Goal: Task Accomplishment & Management: Complete application form

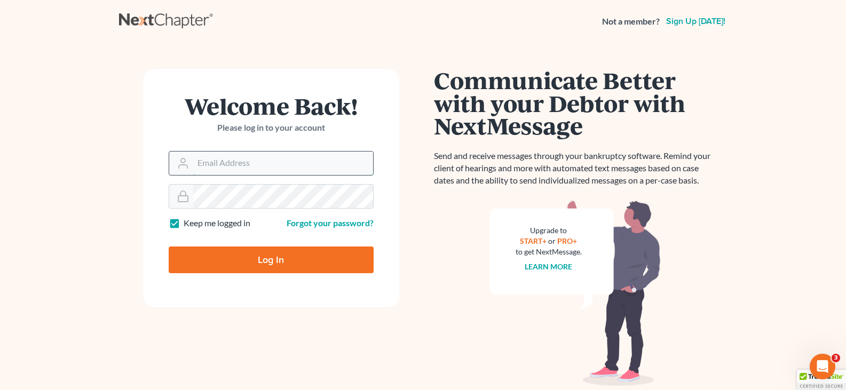
click at [282, 163] on input "Email Address" at bounding box center [283, 163] width 180 height 23
type input "[EMAIL_ADDRESS][DOMAIN_NAME]"
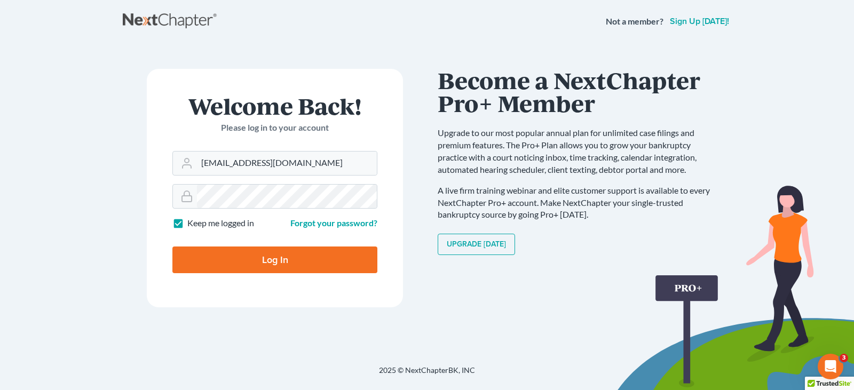
click at [293, 271] on input "Log In" at bounding box center [274, 260] width 205 height 27
type input "Thinking..."
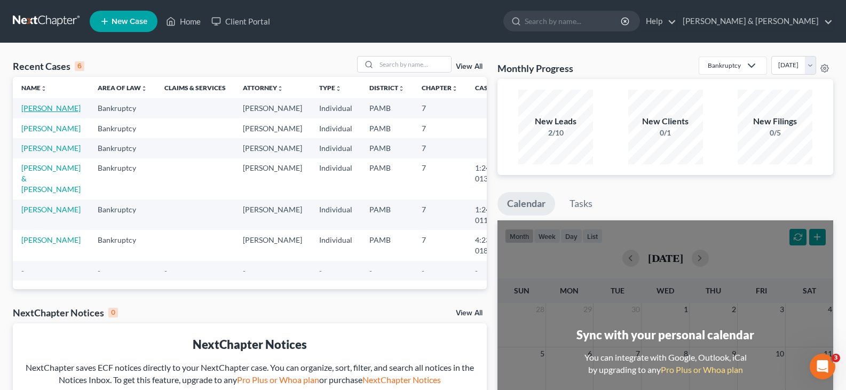
click at [44, 108] on link "Helterbran, Holly" at bounding box center [50, 108] width 59 height 9
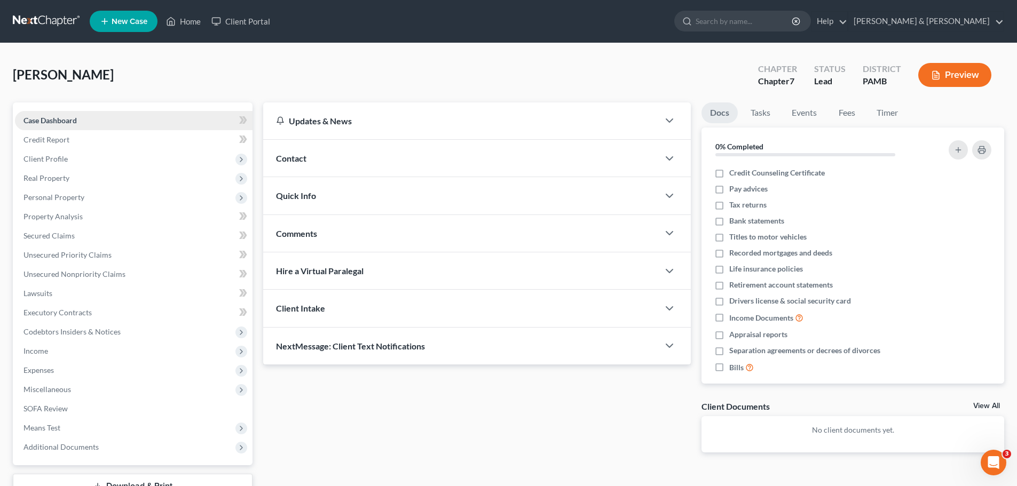
click at [137, 121] on link "Case Dashboard" at bounding box center [134, 120] width 238 height 19
click at [242, 157] on icon at bounding box center [241, 159] width 9 height 9
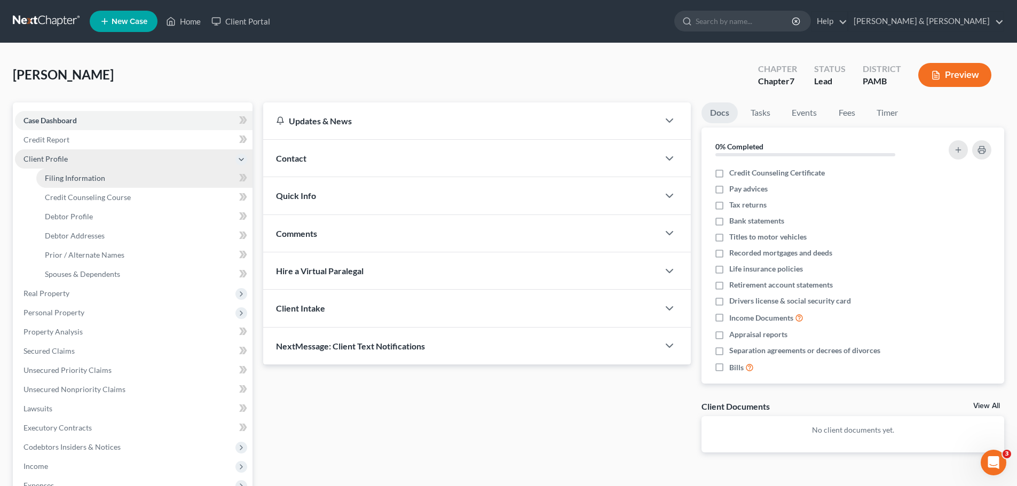
click at [99, 178] on span "Filing Information" at bounding box center [75, 178] width 60 height 9
select select "1"
select select "0"
select select "39"
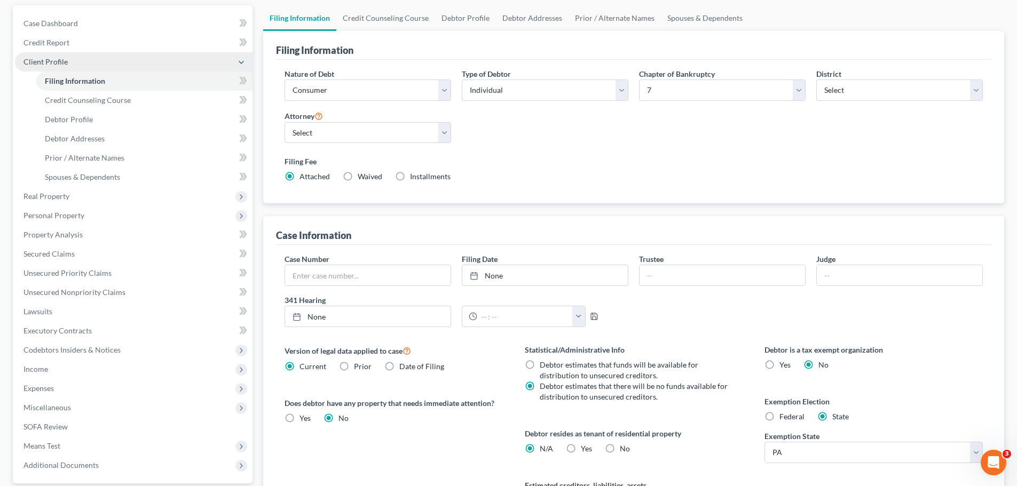
scroll to position [160, 0]
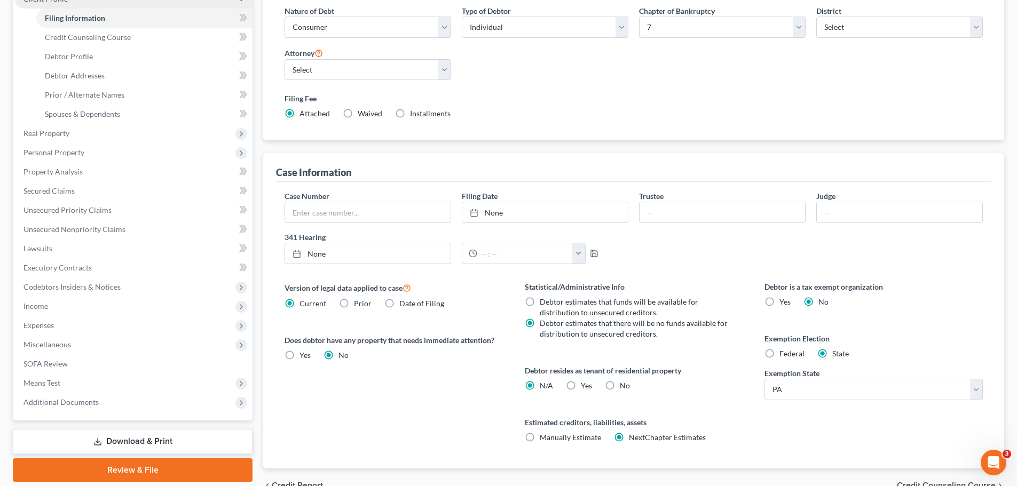
click at [779, 357] on label "Federal" at bounding box center [791, 354] width 25 height 11
click at [784, 356] on input "Federal" at bounding box center [787, 352] width 7 height 7
radio input "true"
radio input "false"
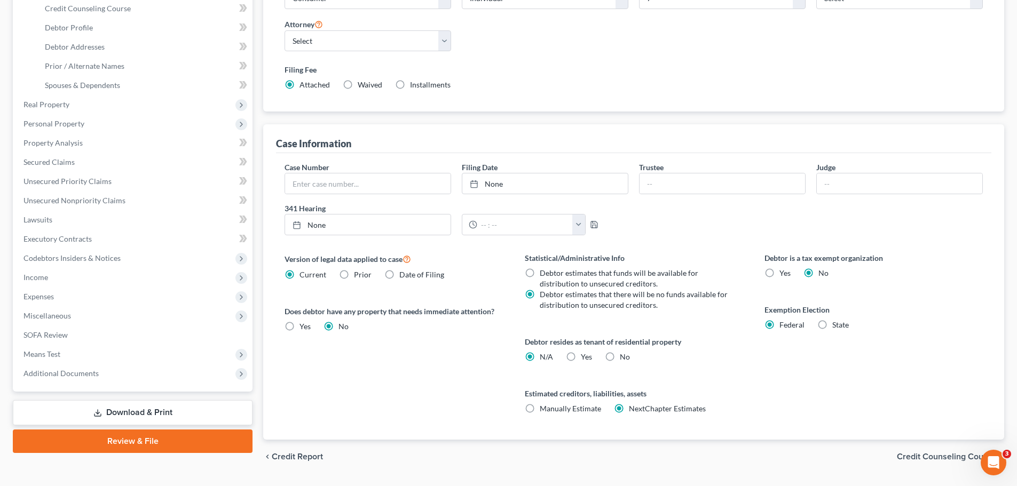
scroll to position [217, 0]
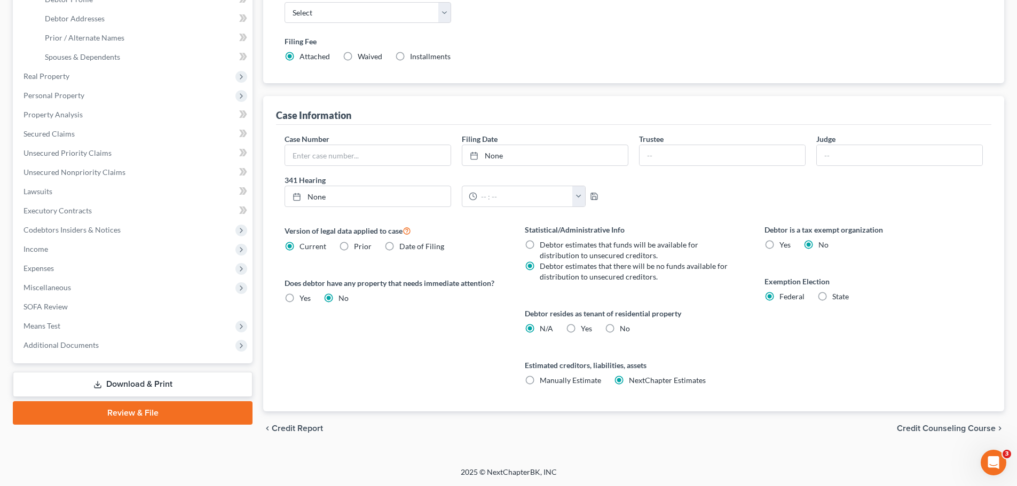
click at [854, 390] on span "Credit Counseling Course" at bounding box center [946, 428] width 99 height 9
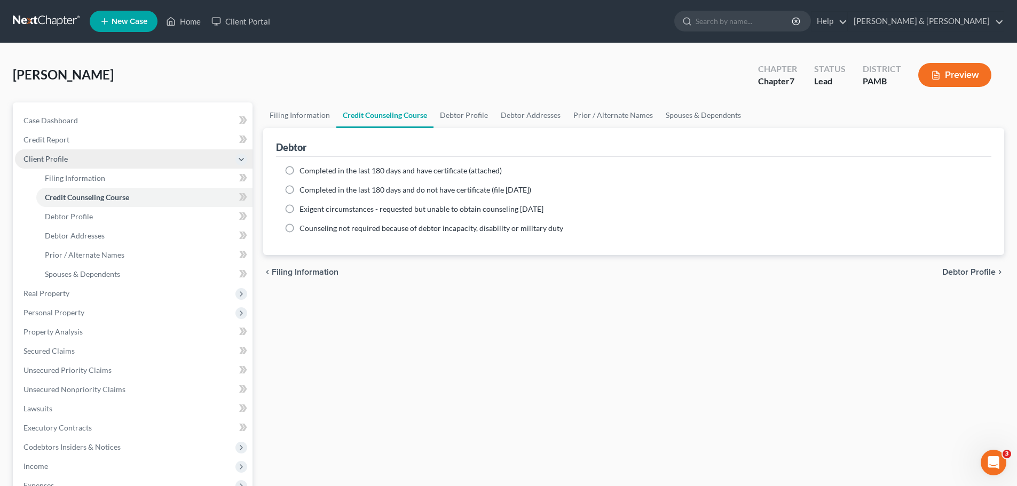
click at [300, 166] on label "Completed in the last 180 days and have certificate (attached)" at bounding box center [401, 171] width 202 height 11
click at [304, 166] on input "Completed in the last 180 days and have certificate (attached)" at bounding box center [307, 169] width 7 height 7
radio input "true"
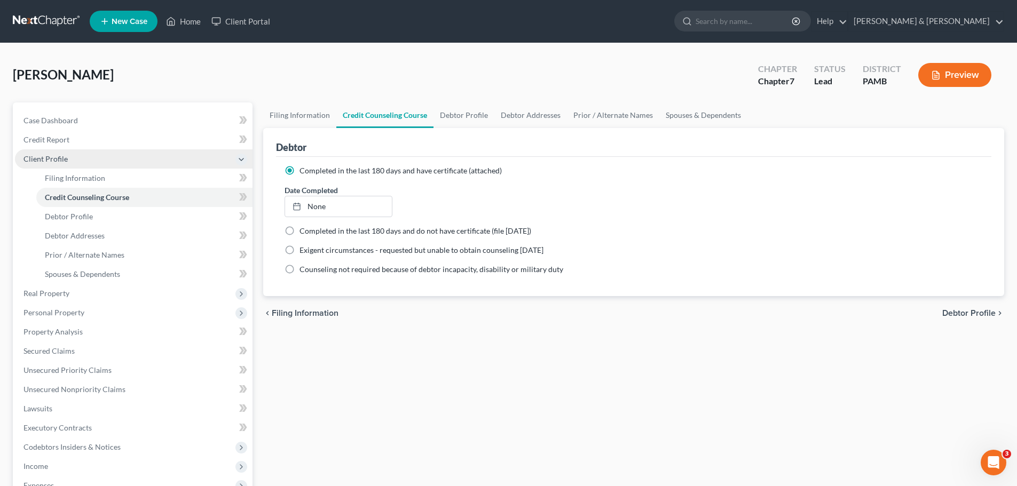
click at [854, 313] on span "Debtor Profile" at bounding box center [968, 313] width 53 height 9
select select "0"
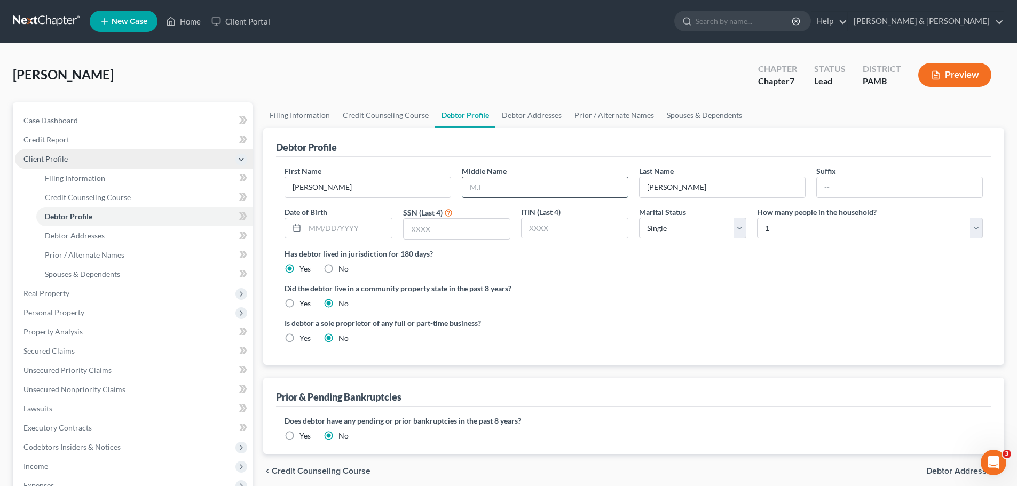
click at [540, 186] on input "text" at bounding box center [545, 187] width 166 height 20
click at [537, 185] on input "text" at bounding box center [545, 187] width 166 height 20
click at [484, 187] on input "text" at bounding box center [545, 187] width 166 height 20
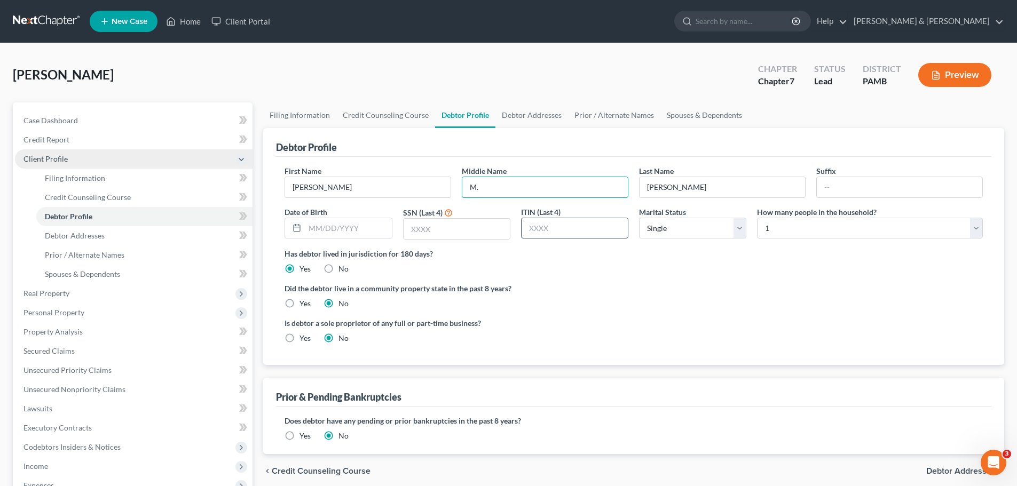
type input "M."
click at [595, 233] on input "text" at bounding box center [575, 228] width 106 height 20
click at [414, 227] on input "text" at bounding box center [457, 229] width 106 height 20
type input "0910"
click at [742, 227] on select "Select Single Married Separated Divorced Widowed" at bounding box center [692, 228] width 107 height 21
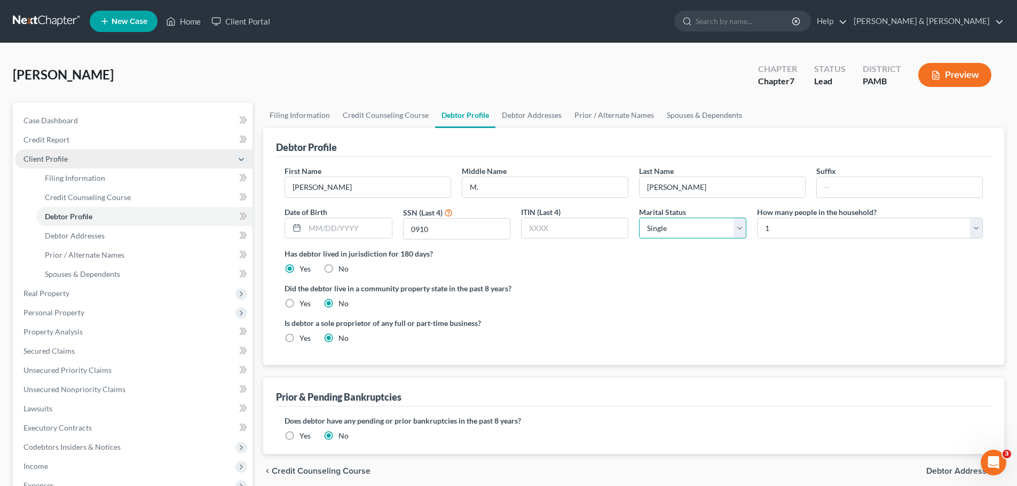
select select "4"
click at [639, 218] on select "Select Single Married Separated Divorced Widowed" at bounding box center [692, 228] width 107 height 21
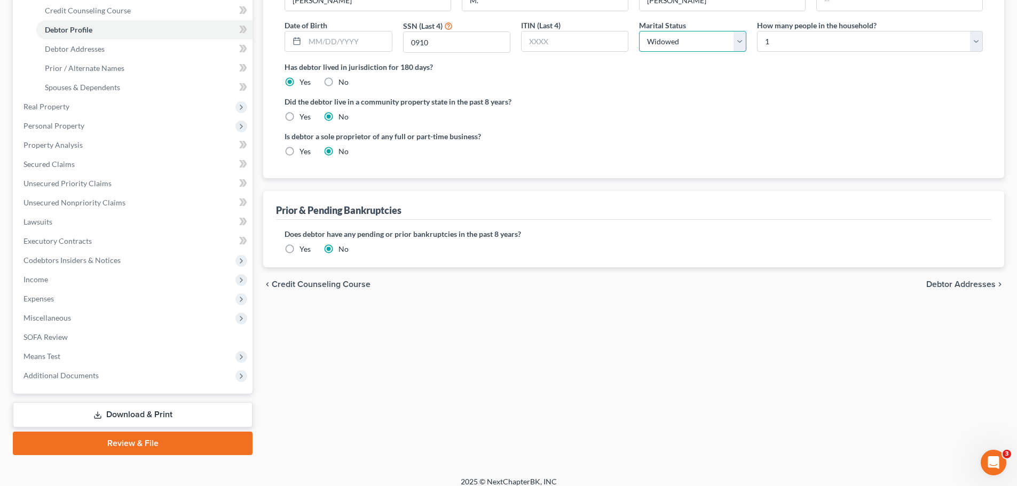
scroll to position [196, 0]
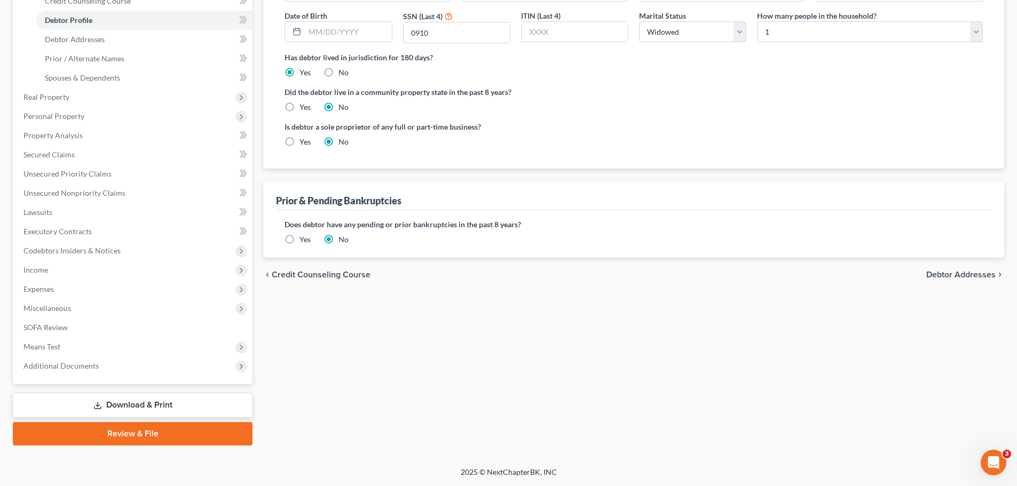
click at [854, 274] on span "Debtor Addresses" at bounding box center [960, 275] width 69 height 9
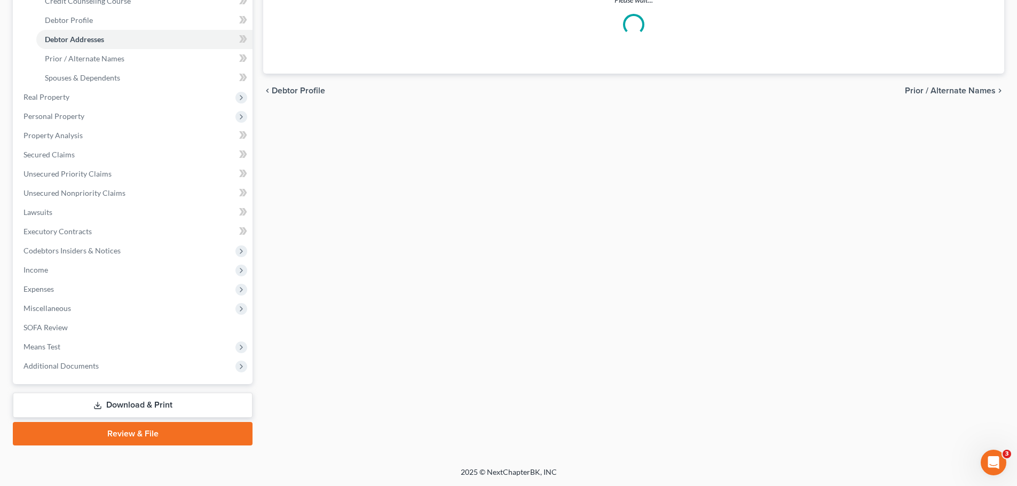
scroll to position [9, 0]
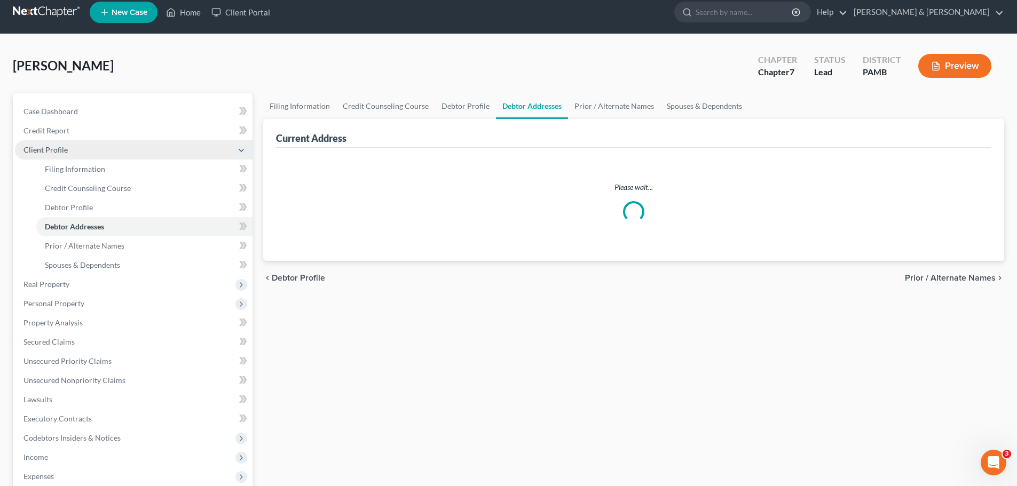
select select "0"
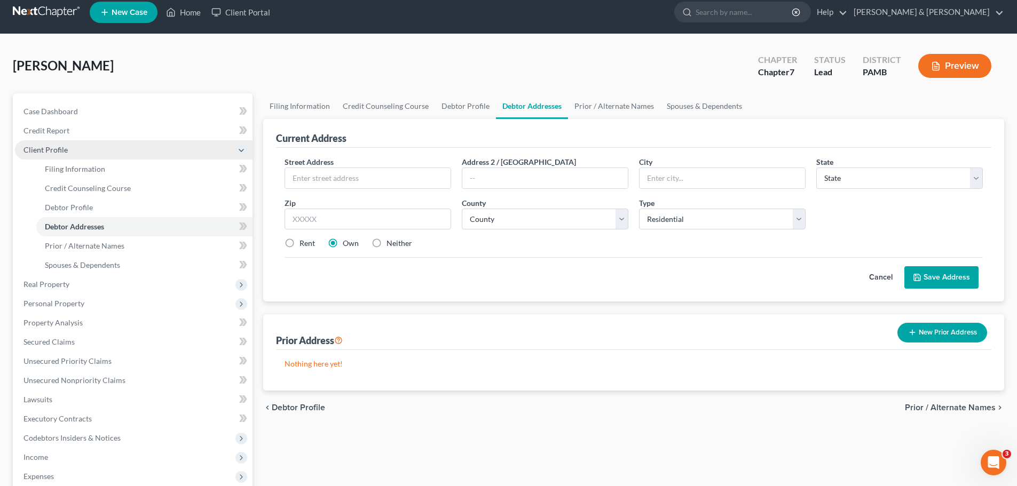
scroll to position [0, 0]
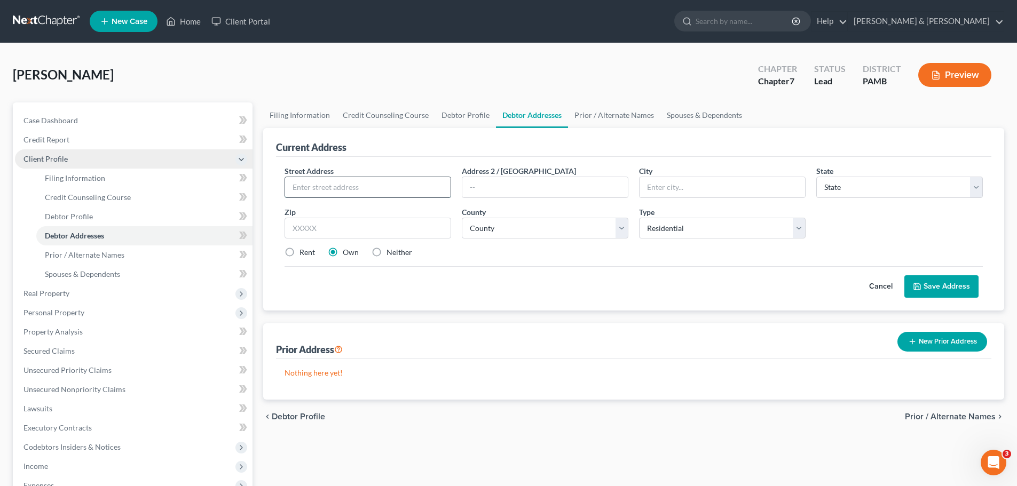
click at [388, 181] on input "text" at bounding box center [368, 187] width 166 height 20
type input "101 North Ash Street"
type input "Apartment #603"
type input "Coal Township"
select select "39"
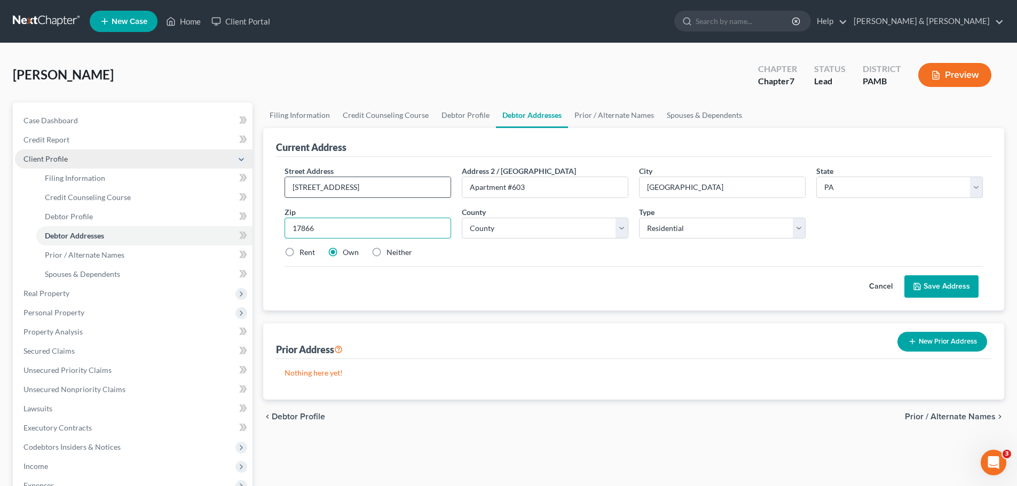
type input "17866"
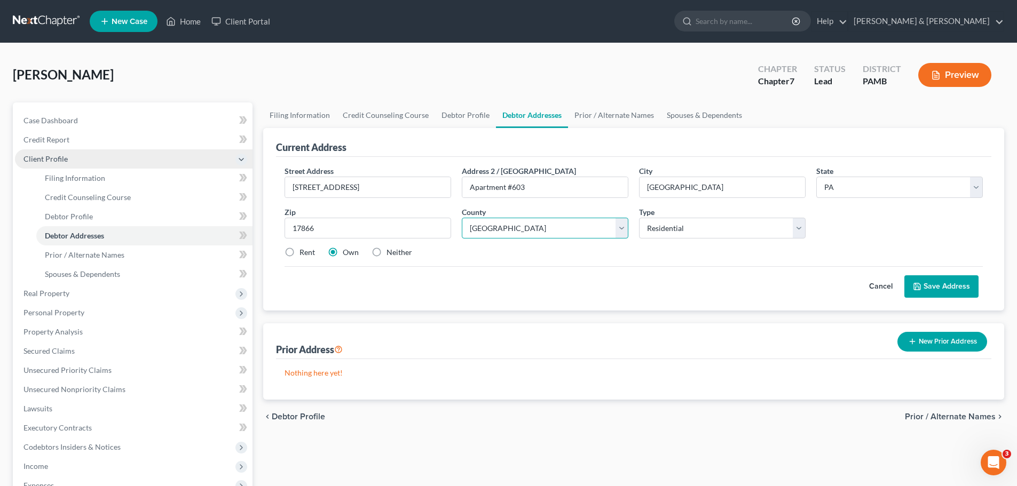
click at [619, 227] on select "County Adams County Allegheny County Armstrong County Beaver County Bedford Cou…" at bounding box center [545, 228] width 167 height 21
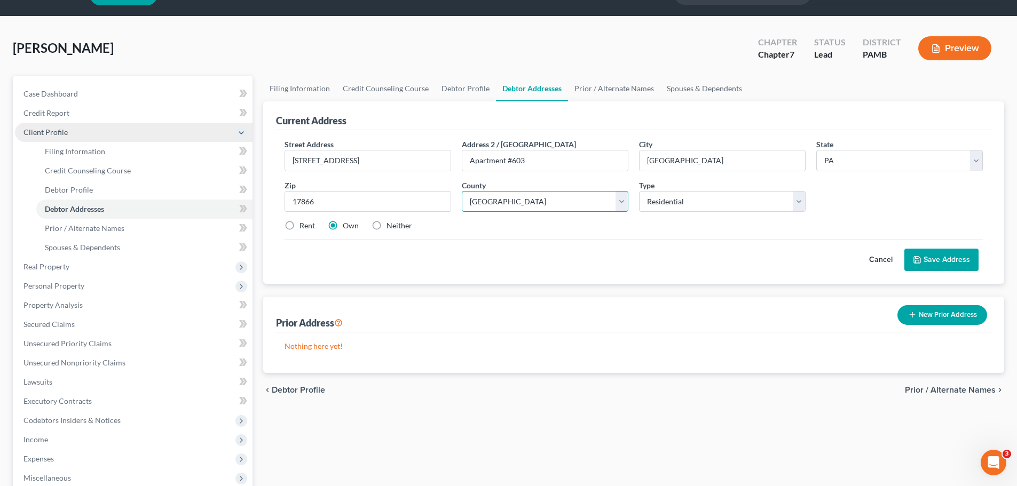
scroll to position [53, 0]
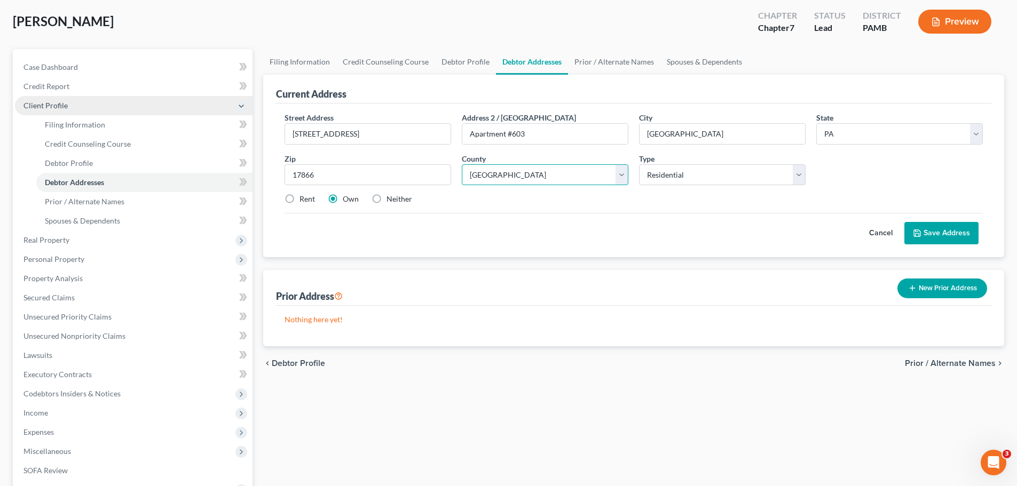
click at [620, 180] on select "County Adams County Allegheny County Armstrong County Beaver County Bedford Cou…" at bounding box center [545, 174] width 167 height 21
select select "48"
click at [462, 164] on select "County Adams County Allegheny County Armstrong County Beaver County Bedford Cou…" at bounding box center [545, 174] width 167 height 21
click at [801, 176] on select "Select Residential Mailing Rental Business" at bounding box center [722, 174] width 167 height 21
select select "2"
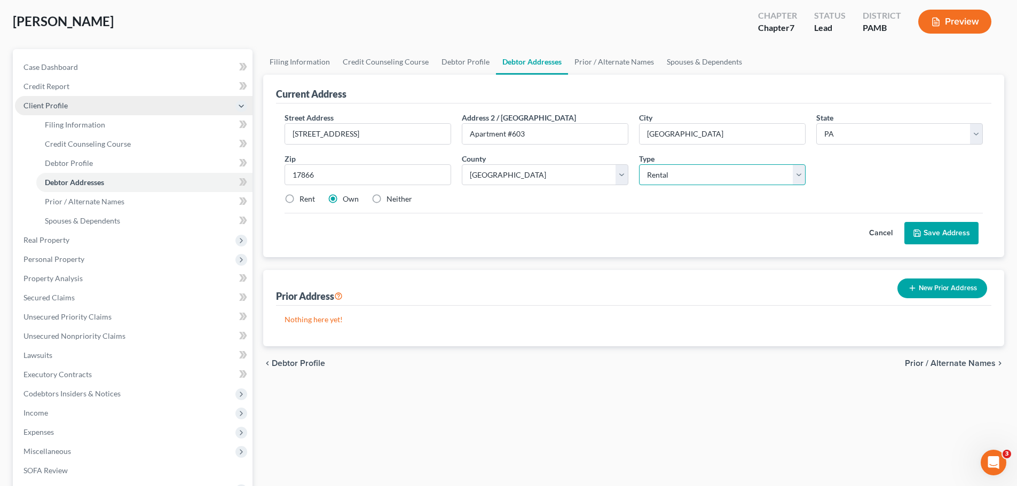
click at [639, 164] on select "Select Residential Mailing Rental Business" at bounding box center [722, 174] width 167 height 21
click at [300, 198] on label "Rent" at bounding box center [307, 199] width 15 height 11
click at [304, 198] on input "Rent" at bounding box center [307, 197] width 7 height 7
radio input "true"
click at [854, 233] on button "Save Address" at bounding box center [941, 233] width 74 height 22
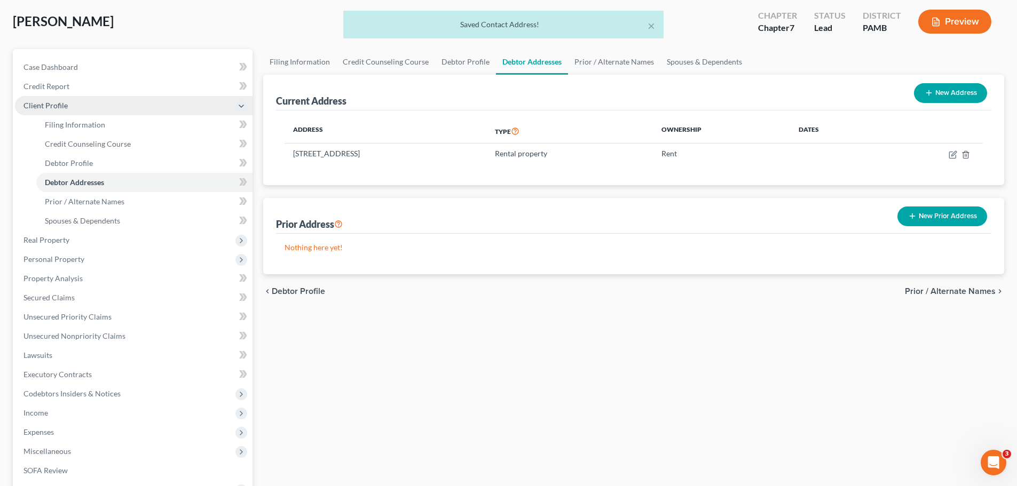
click at [854, 222] on button "New Prior Address" at bounding box center [942, 217] width 90 height 20
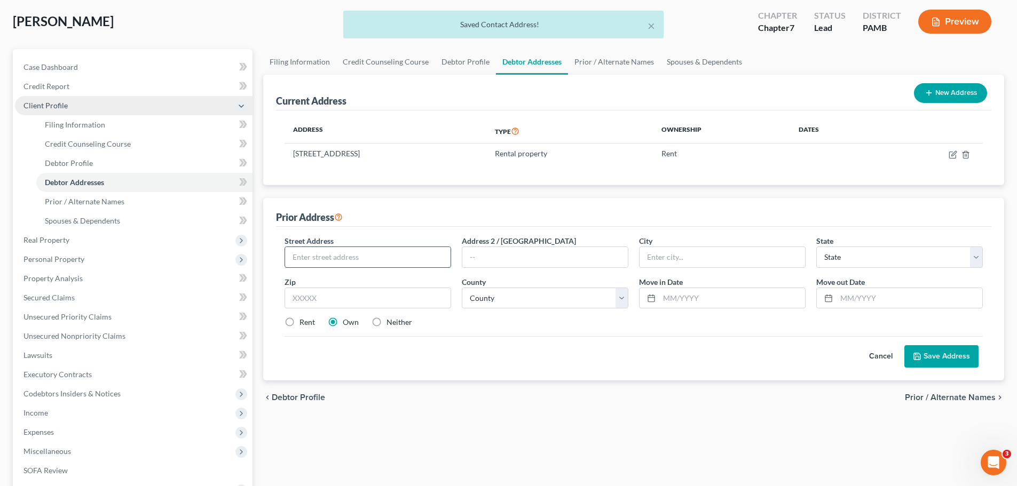
click at [423, 258] on input "text" at bounding box center [368, 257] width 166 height 20
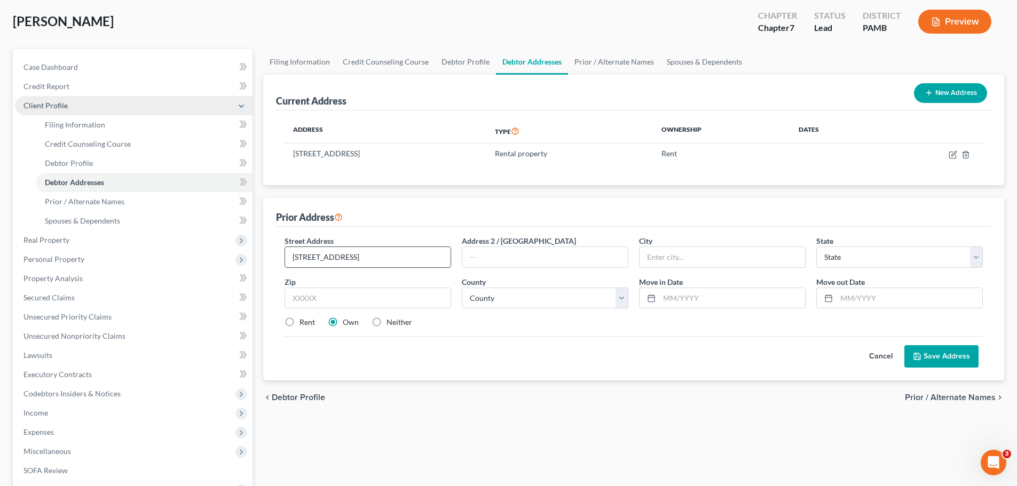
type input "1800 T 16 Tioga Street"
type input "Coal Township"
select select "39"
type input "17866"
click at [616, 301] on select "County Adams County Allegheny County Armstrong County Beaver County Bedford Cou…" at bounding box center [545, 298] width 167 height 21
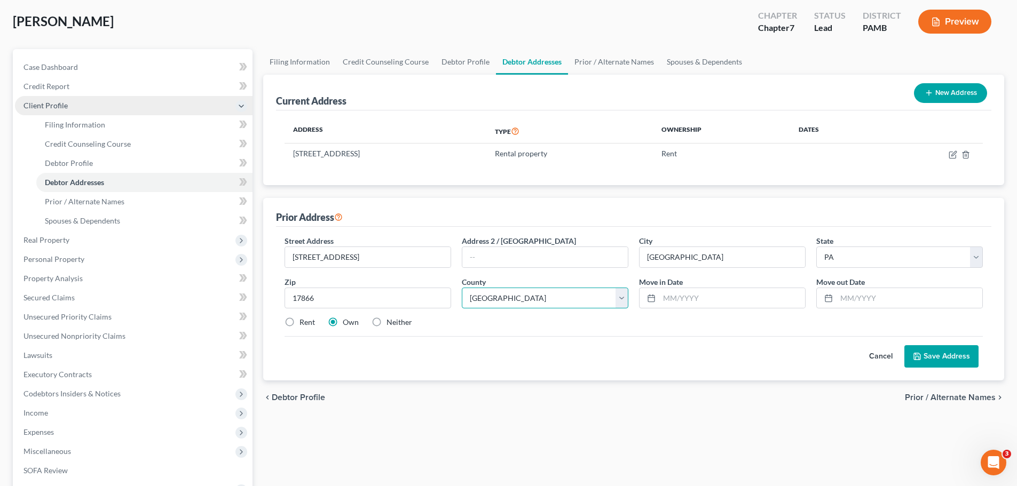
select select "48"
click at [462, 288] on select "County Adams County Allegheny County Armstrong County Beaver County Bedford Cou…" at bounding box center [545, 298] width 167 height 21
click at [747, 295] on input "text" at bounding box center [732, 298] width 146 height 20
click at [387, 321] on label "Neither" at bounding box center [400, 322] width 26 height 11
click at [391, 321] on input "Neither" at bounding box center [394, 320] width 7 height 7
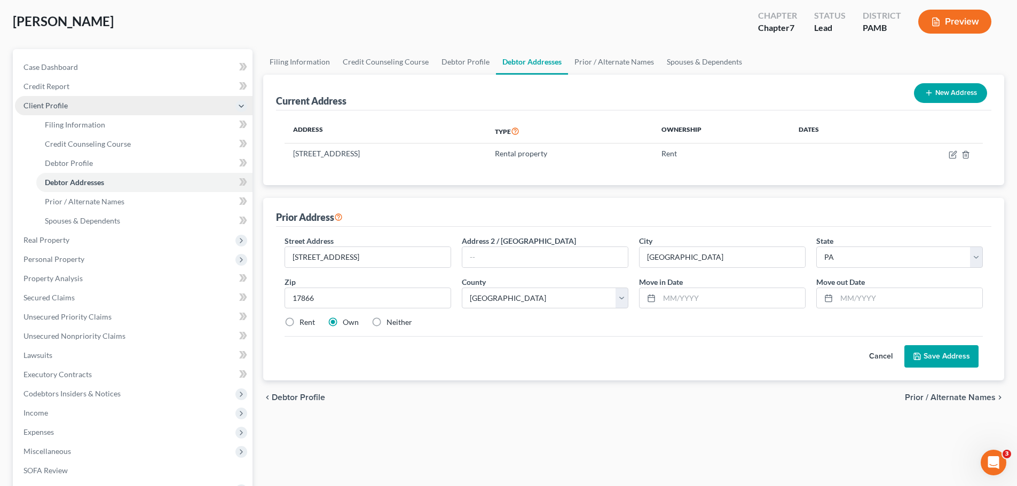
radio input "true"
click at [854, 390] on span "Prior / Alternate Names" at bounding box center [950, 397] width 91 height 9
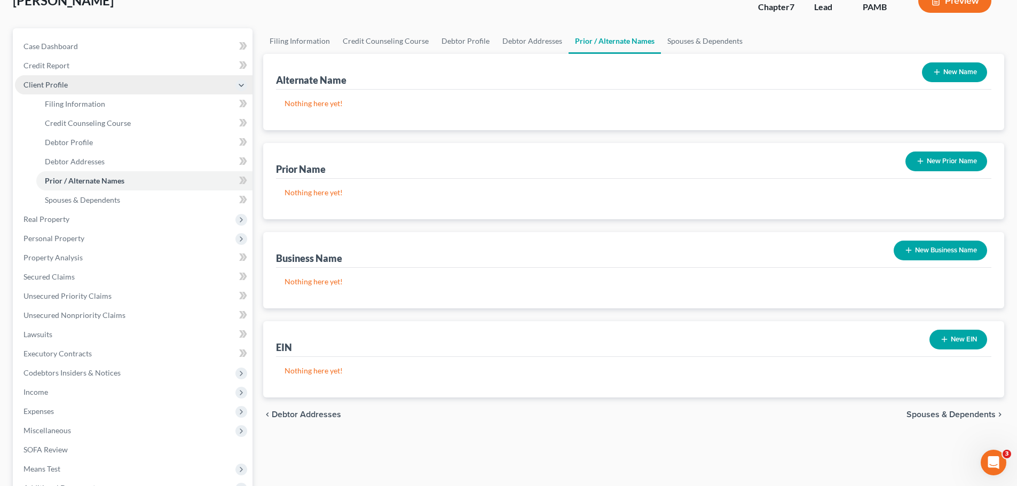
scroll to position [107, 0]
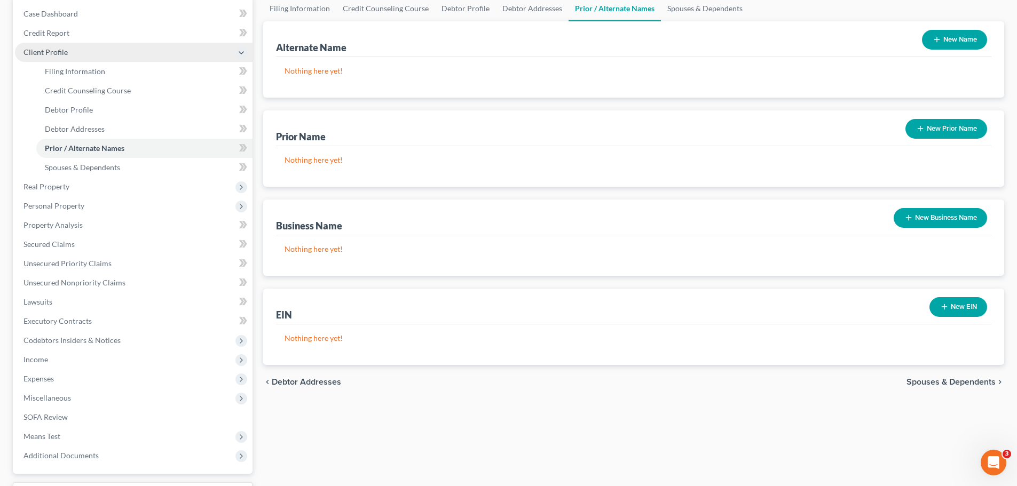
click at [854, 383] on span "Spouses & Dependents" at bounding box center [951, 382] width 89 height 9
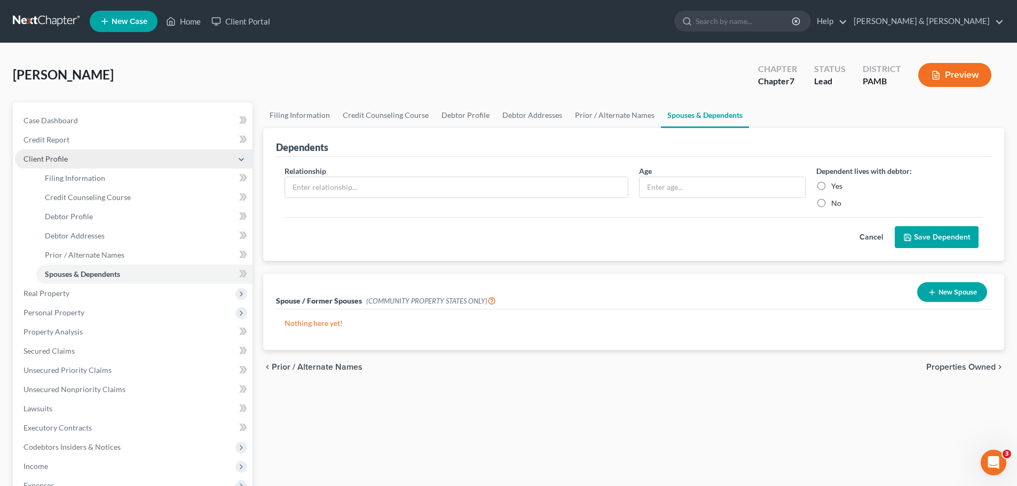
click at [854, 366] on span "Properties Owned" at bounding box center [960, 367] width 69 height 9
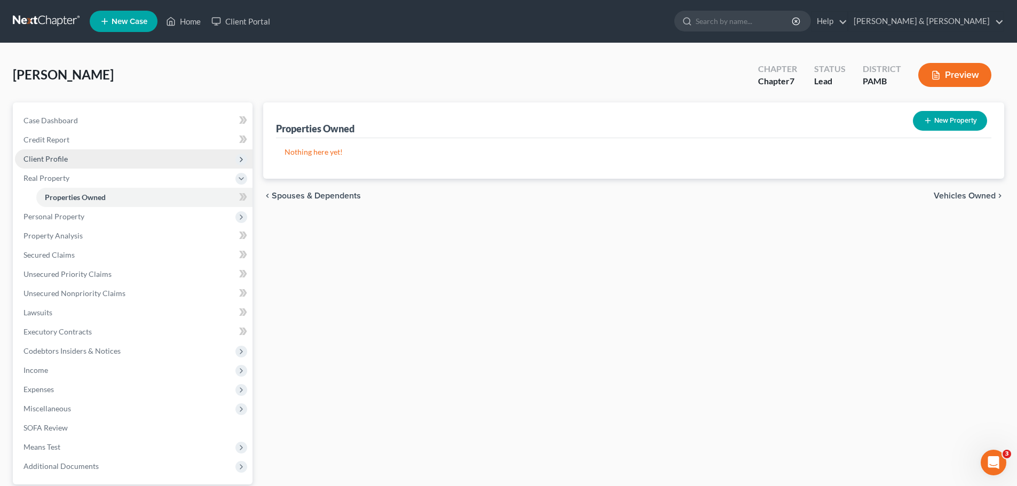
click at [854, 197] on span "Vehicles Owned" at bounding box center [965, 196] width 62 height 9
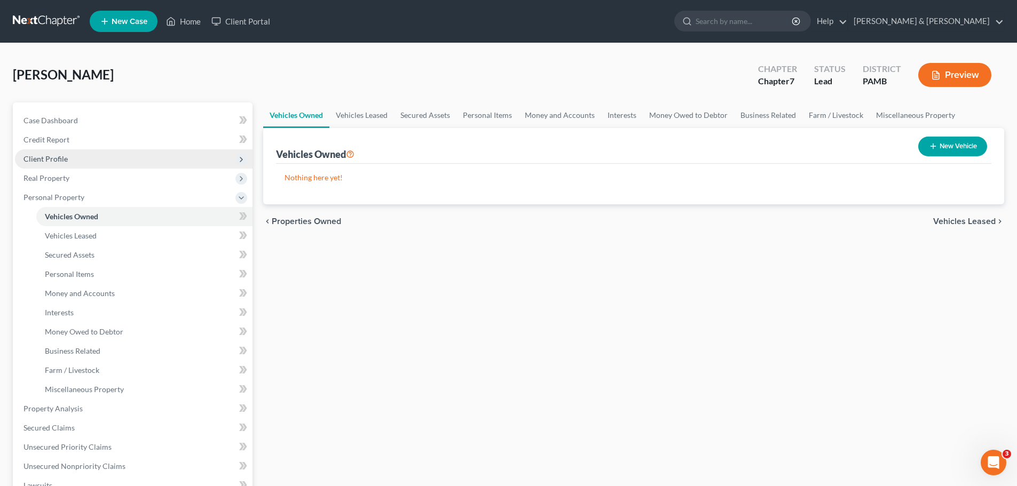
click at [854, 138] on button "New Vehicle" at bounding box center [952, 147] width 69 height 20
select select "0"
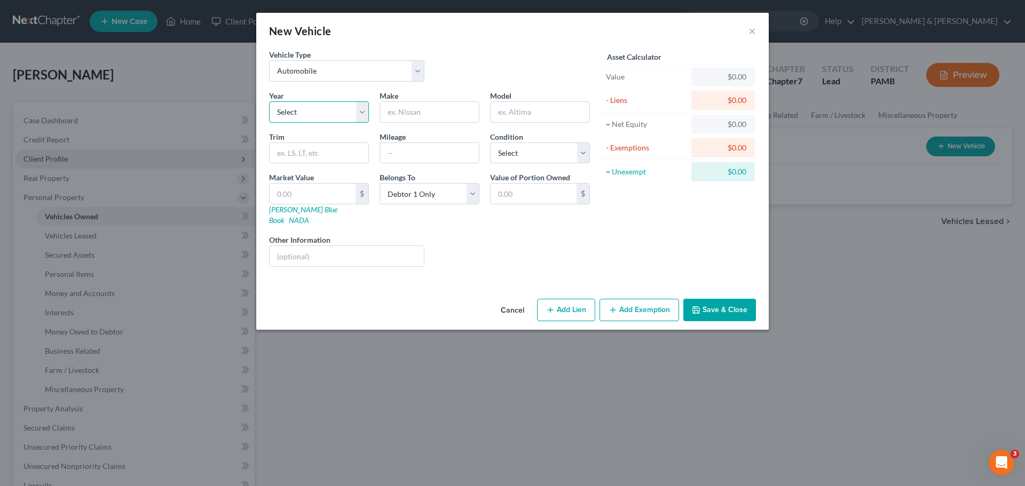
click at [360, 107] on select "Select 2026 2025 2024 2023 2022 2021 2020 2019 2018 2017 2016 2015 2014 2013 20…" at bounding box center [319, 111] width 100 height 21
select select "8"
click at [269, 101] on select "Select 2026 2025 2024 2023 2022 2021 2020 2019 2018 2017 2016 2015 2014 2013 20…" at bounding box center [319, 111] width 100 height 21
click at [409, 112] on input "text" at bounding box center [429, 112] width 99 height 20
type input "Hyundai"
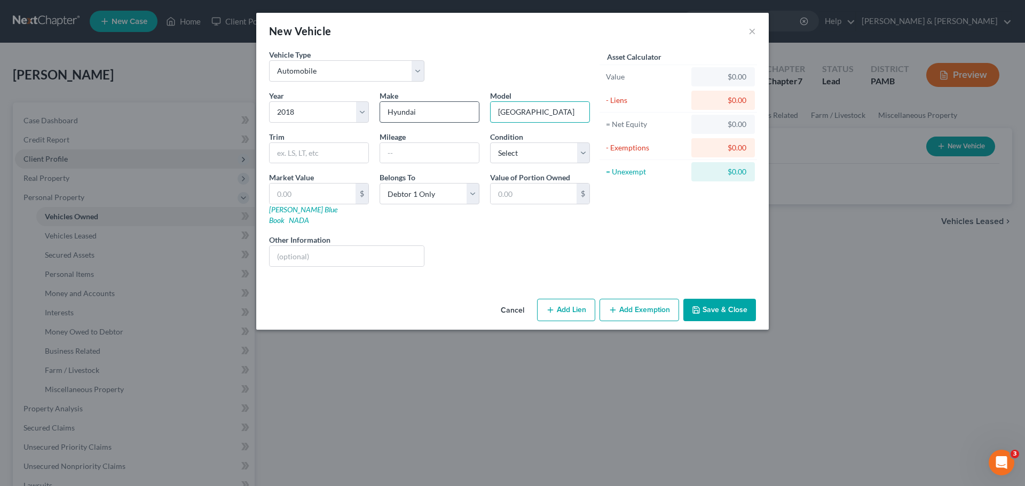
type input "Tucson"
type input "SE Sport"
type input "103,500"
click at [588, 152] on select "Select Excellent Very Good Good Fair Poor" at bounding box center [540, 153] width 100 height 21
select select "2"
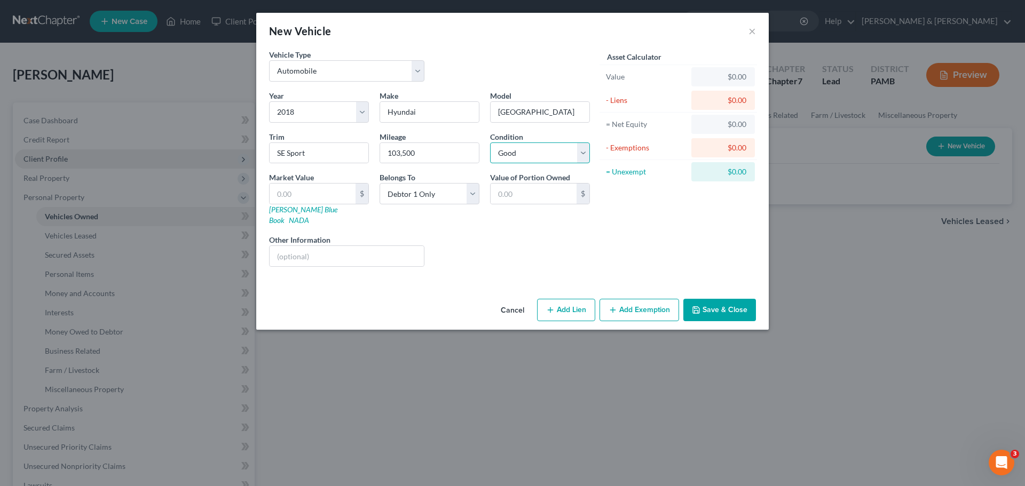
click at [490, 143] on select "Select Excellent Very Good Good Fair Poor" at bounding box center [540, 153] width 100 height 21
click at [338, 198] on input "text" at bounding box center [313, 194] width 86 height 20
click at [329, 193] on input "text" at bounding box center [313, 194] width 86 height 20
type input "8"
type input "8.00"
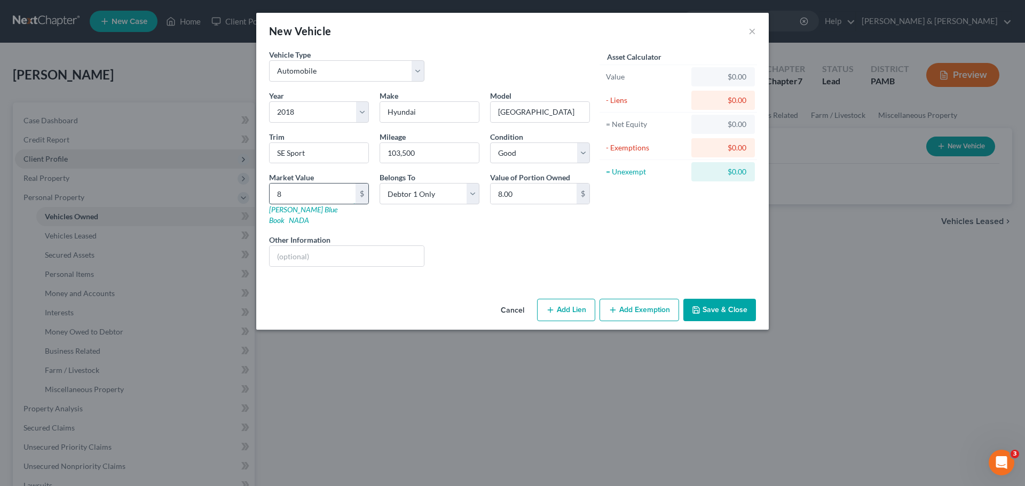
type input "86"
type input "86.00"
type input "861"
type input "861.00"
type input "8610"
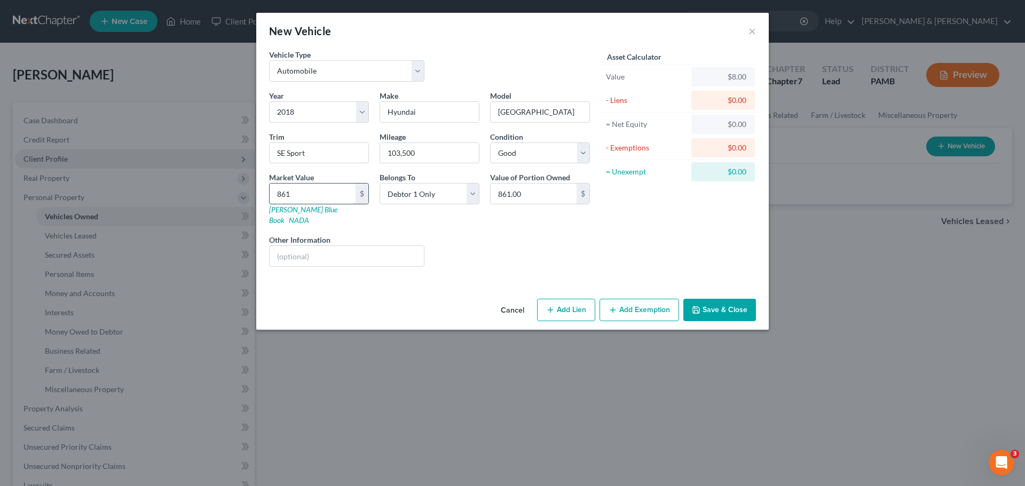
type input "8,610.00"
type input "8,610"
click at [523, 192] on input "8,610.00" at bounding box center [534, 194] width 86 height 20
click at [634, 301] on button "Add Exemption" at bounding box center [640, 310] width 80 height 22
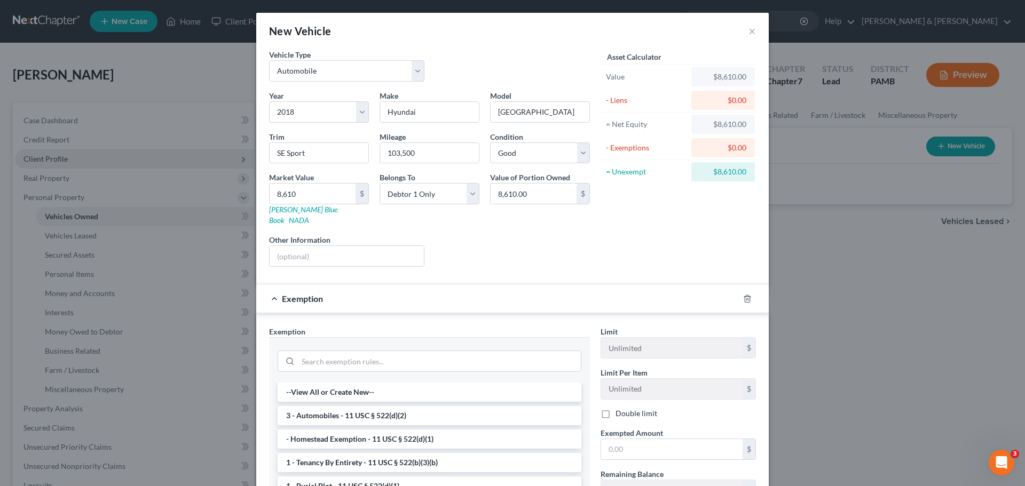
scroll to position [133, 0]
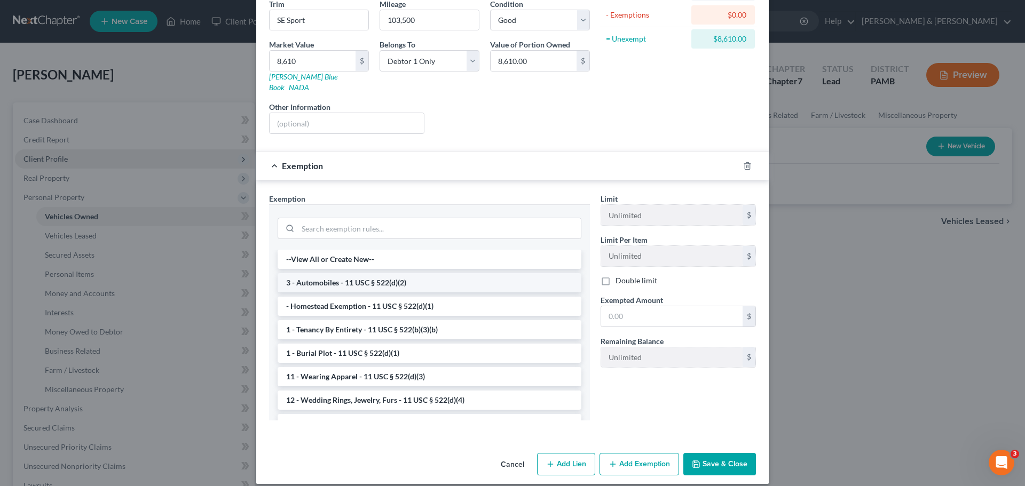
click at [420, 273] on li "3 - Automobiles - 11 USC § 522(d)(2)" at bounding box center [430, 282] width 304 height 19
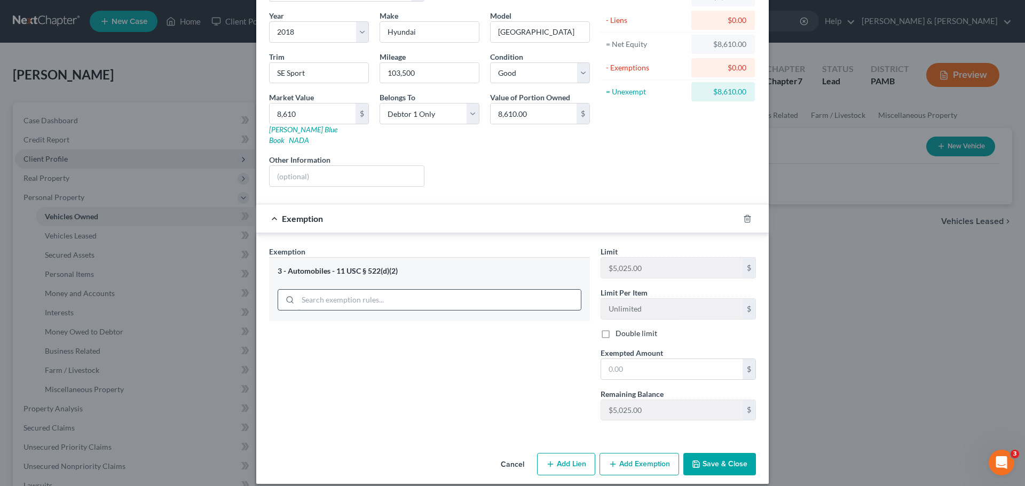
click at [420, 290] on div "3 - Automobiles - 11 USC § 522(d)(2)" at bounding box center [429, 289] width 321 height 64
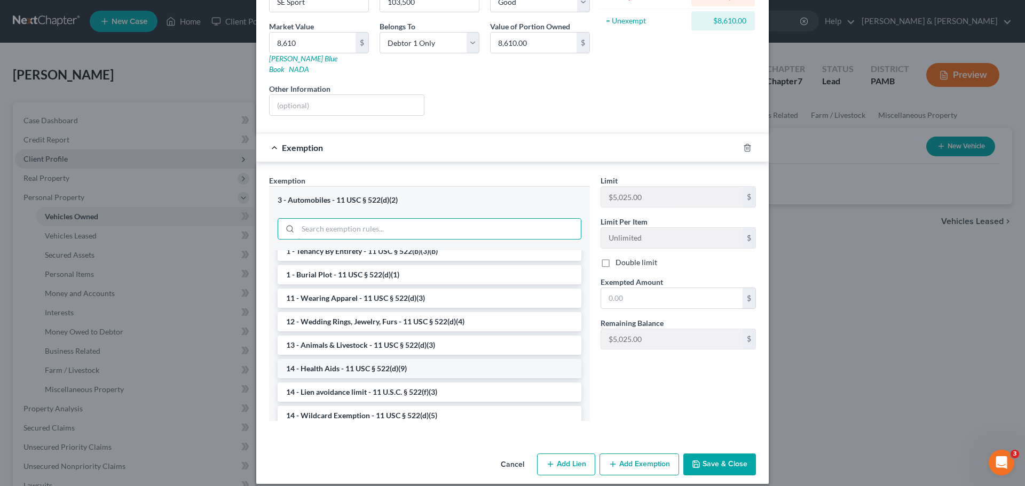
scroll to position [0, 0]
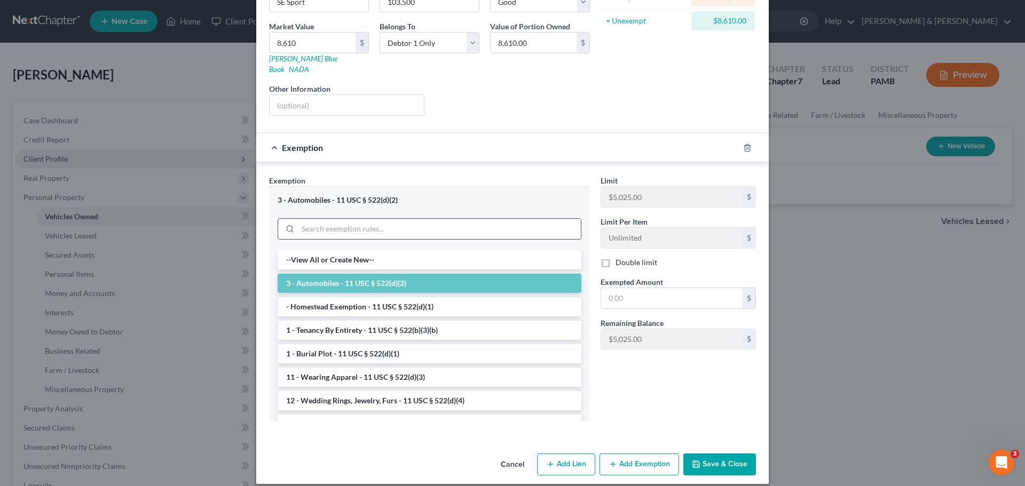
click at [467, 220] on input "search" at bounding box center [439, 229] width 283 height 20
click at [420, 274] on li "3 - Automobiles - 11 USC § 522(d)(2)" at bounding box center [430, 283] width 304 height 19
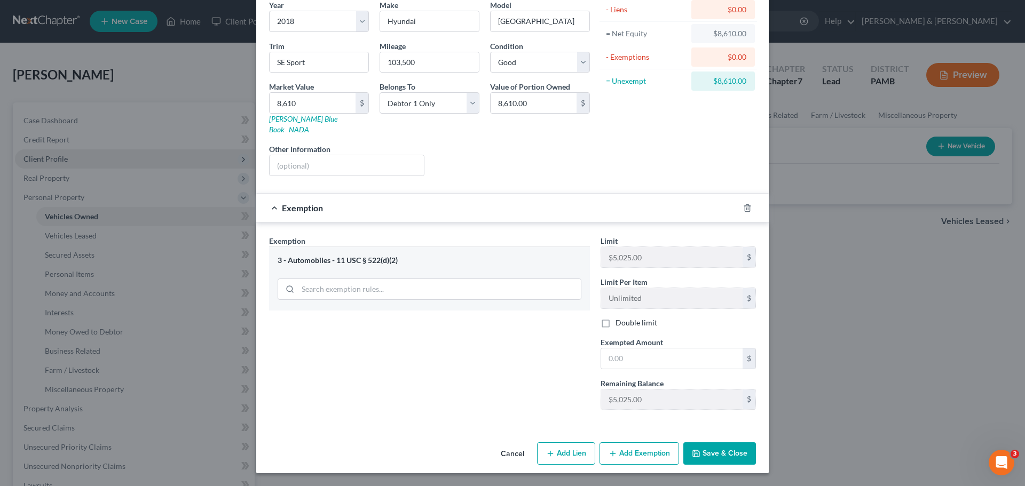
scroll to position [80, 0]
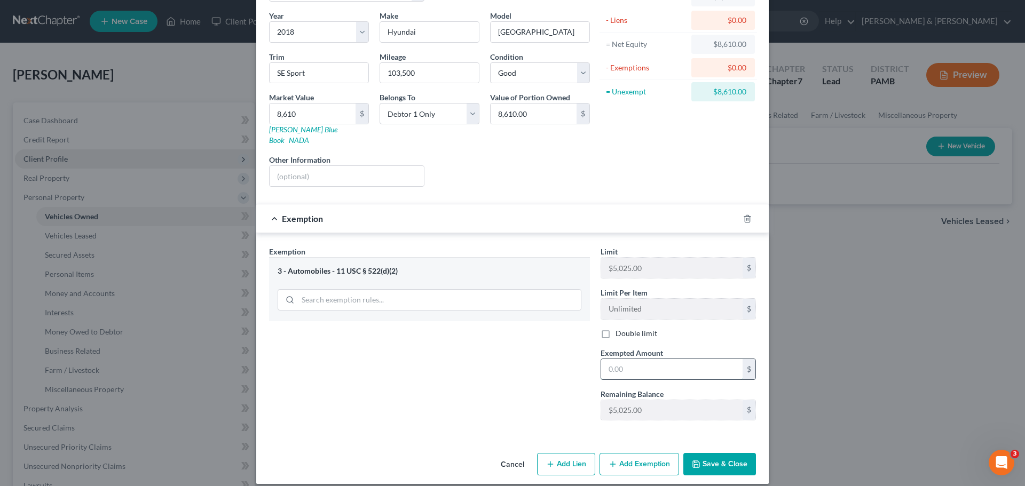
click at [658, 361] on input "text" at bounding box center [671, 369] width 141 height 20
type input "5,025.00"
click at [627, 390] on button "Add Exemption" at bounding box center [640, 464] width 80 height 22
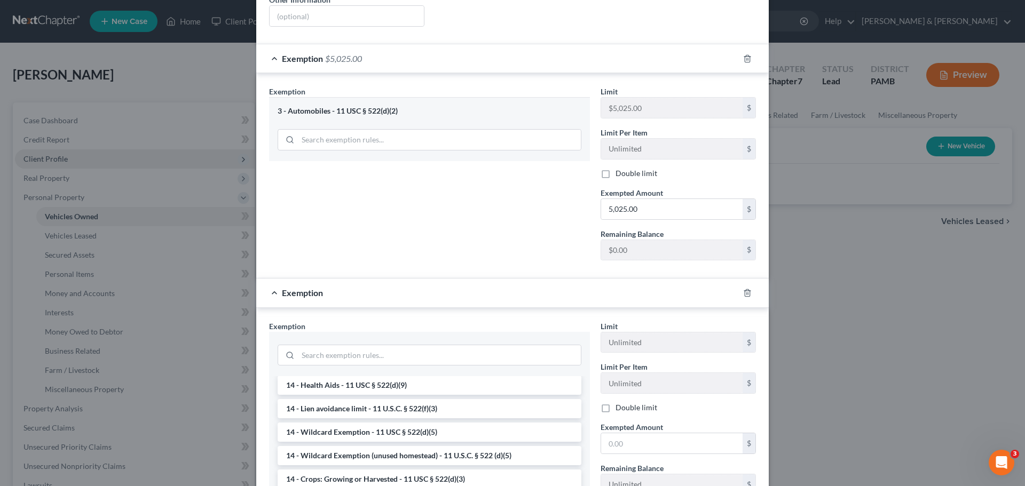
scroll to position [214, 0]
click at [388, 390] on li "14 - Wildcard Exemption (unused homestead) - 11 U.S.C. § 522 (d)(5)" at bounding box center [430, 430] width 304 height 19
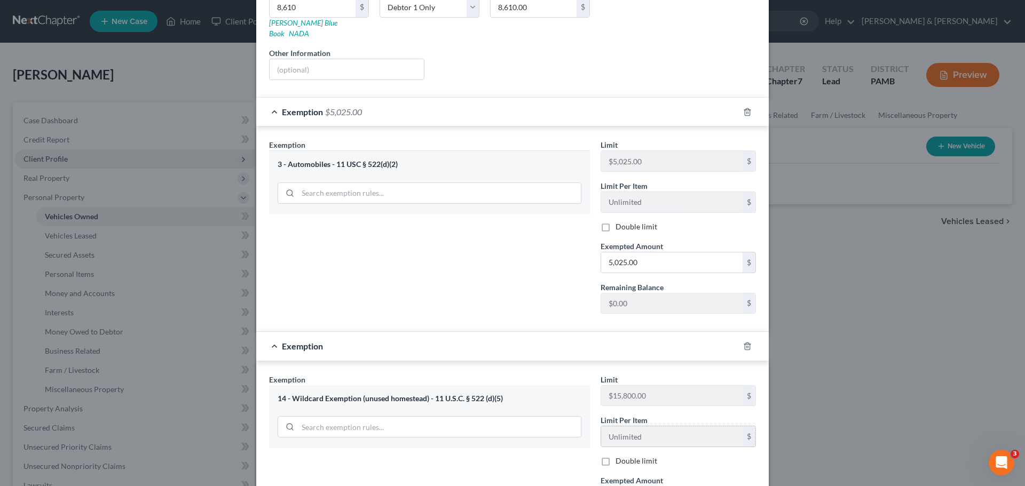
scroll to position [240, 0]
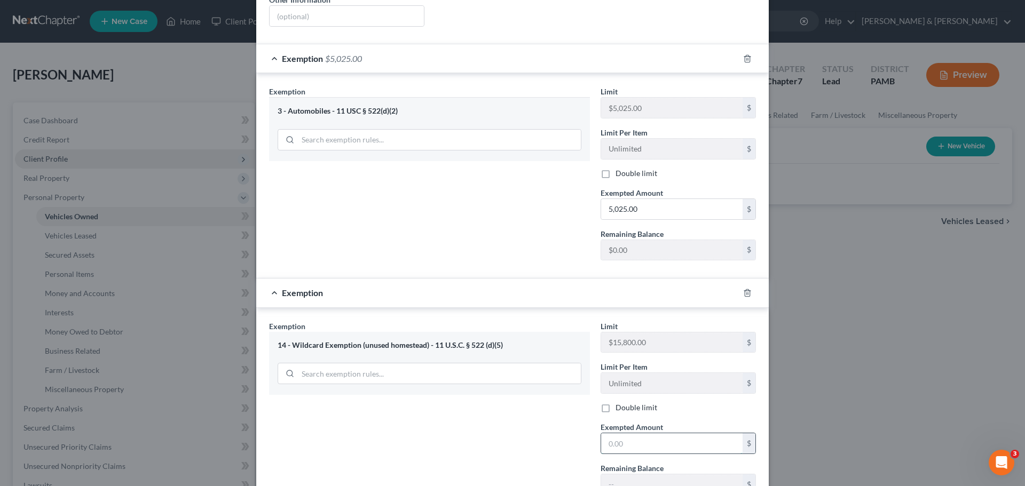
click at [659, 390] on input "text" at bounding box center [671, 444] width 141 height 20
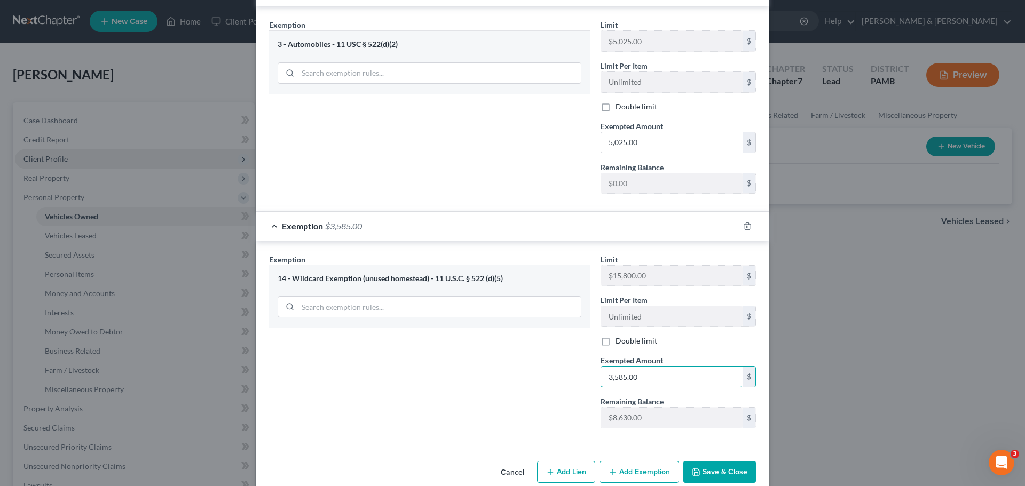
scroll to position [314, 0]
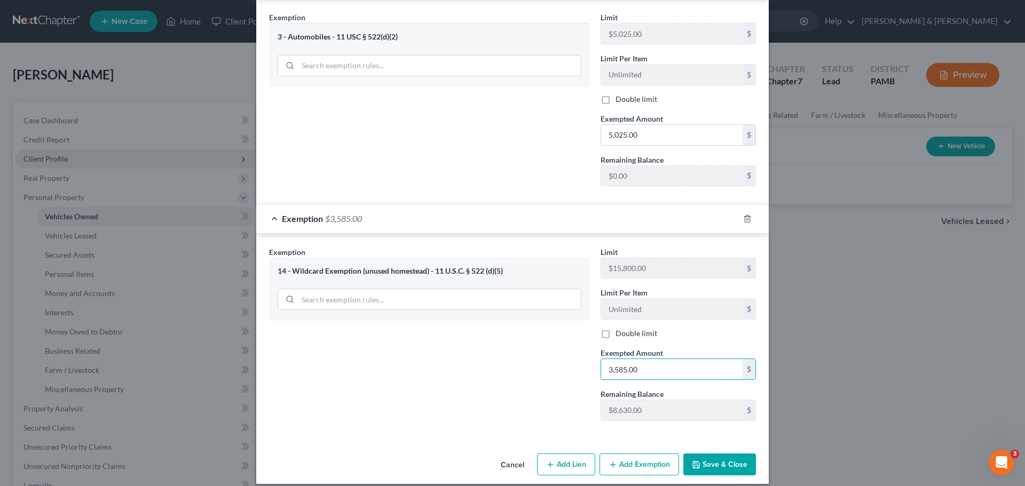
type input "3,585.00"
click at [701, 390] on button "Save & Close" at bounding box center [719, 465] width 73 height 22
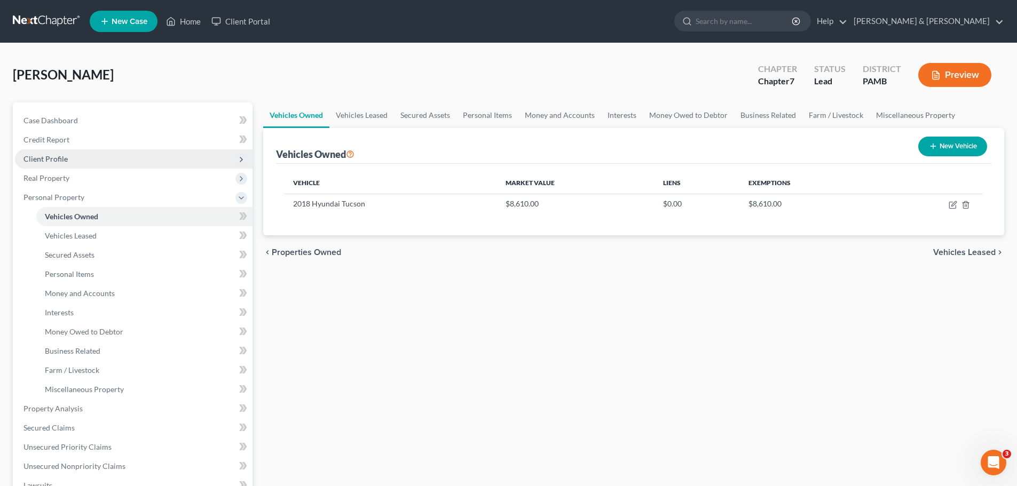
click at [854, 254] on span "Vehicles Leased" at bounding box center [964, 252] width 62 height 9
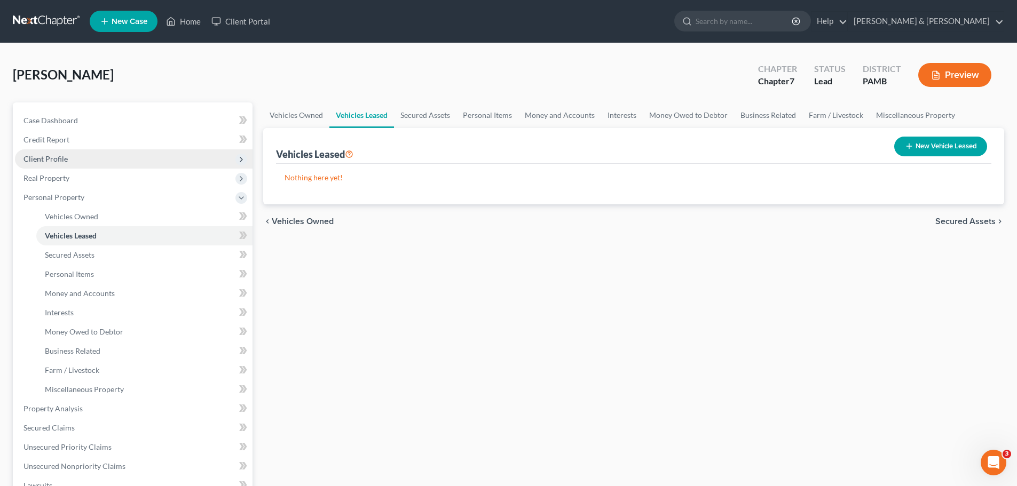
click at [854, 217] on span "Secured Assets" at bounding box center [965, 221] width 60 height 9
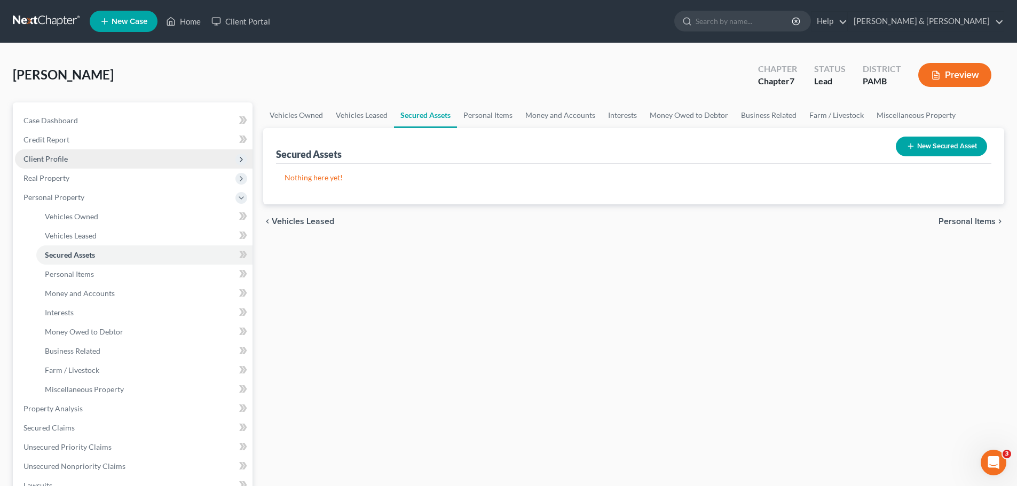
click at [854, 217] on span "Personal Items" at bounding box center [967, 221] width 57 height 9
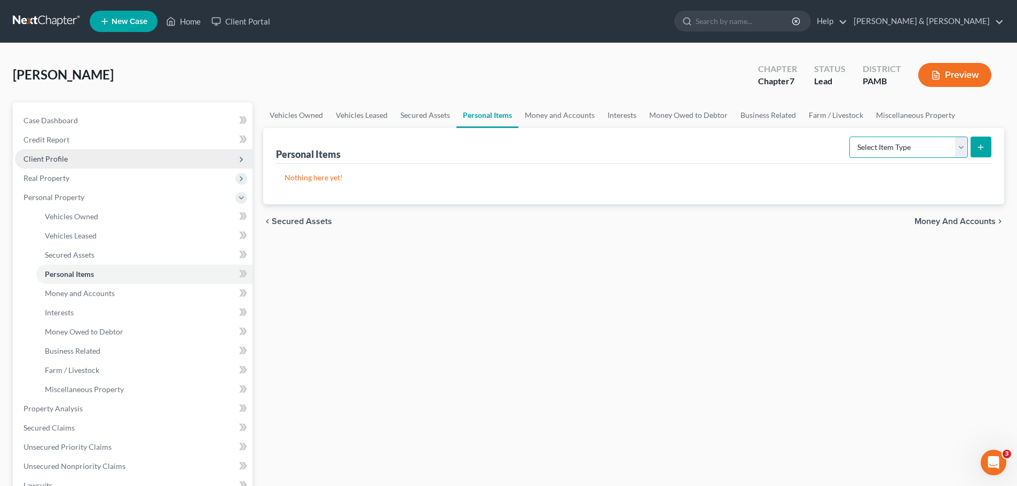
click at [854, 149] on select "Select Item Type Clothing Collectibles Of Value Electronics Firearms Household …" at bounding box center [908, 147] width 119 height 21
select select "clothing"
click at [850, 137] on select "Select Item Type Clothing Collectibles Of Value Electronics Firearms Household …" at bounding box center [908, 147] width 119 height 21
click at [854, 148] on icon "submit" at bounding box center [980, 147] width 9 height 9
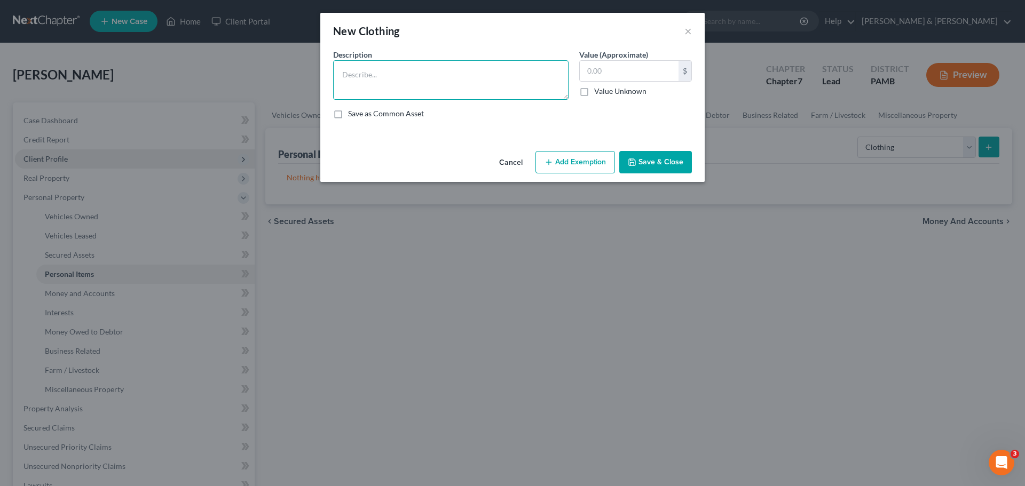
click at [545, 78] on textarea at bounding box center [450, 80] width 235 height 40
type textarea "Wearing apparel of debtor"
type input "300.00"
click at [566, 158] on button "Add Exemption" at bounding box center [575, 162] width 80 height 22
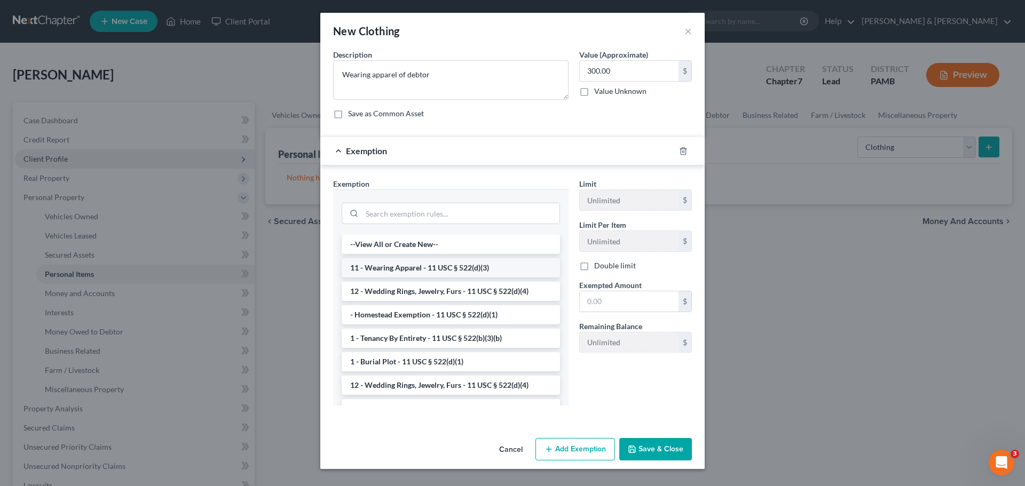
click at [484, 266] on li "11 - Wearing Apparel - 11 USC § 522(d)(3)" at bounding box center [451, 267] width 218 height 19
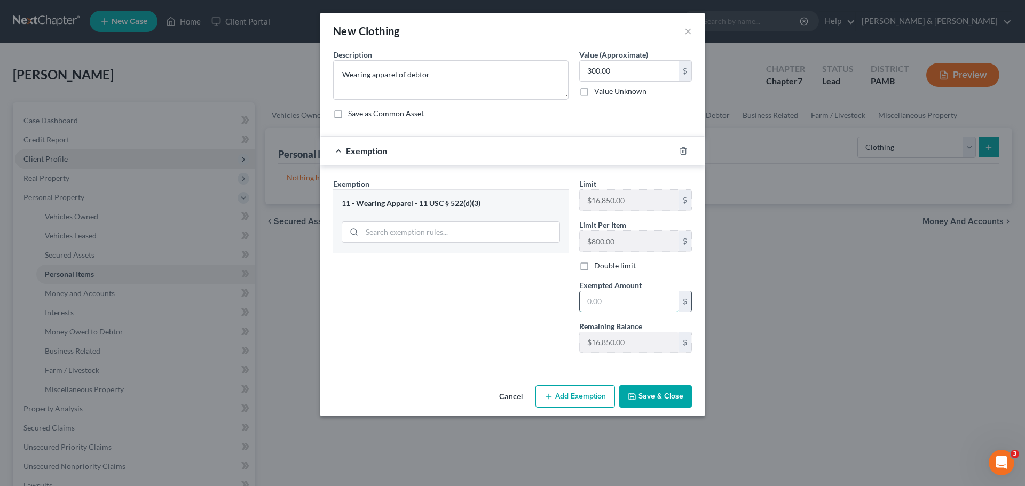
click at [641, 302] on input "text" at bounding box center [629, 302] width 99 height 20
type input "300.00"
click at [758, 316] on div "New Clothing × An exemption set must first be selected from the Filing Informat…" at bounding box center [512, 243] width 1025 height 486
click at [673, 390] on button "Save & Close" at bounding box center [655, 396] width 73 height 22
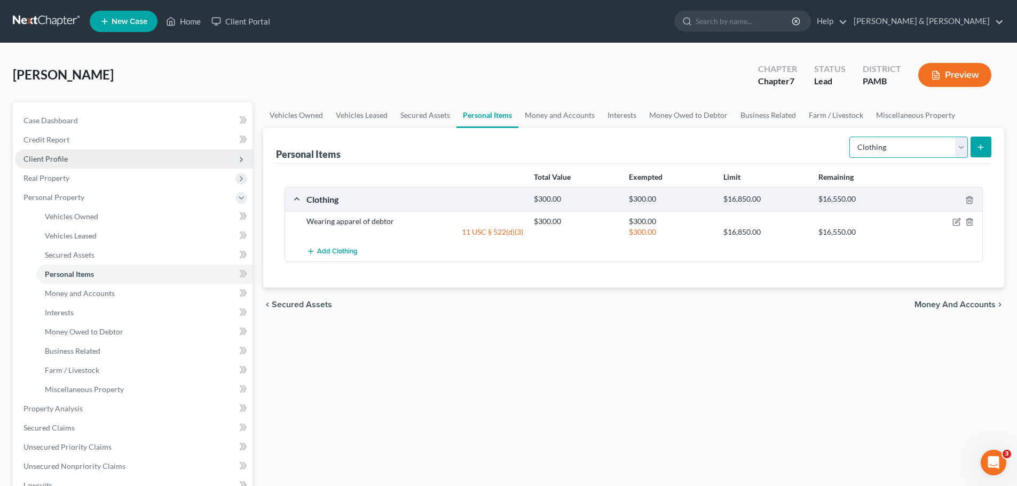
click at [854, 148] on select "Select Item Type Clothing Collectibles Of Value Electronics Firearms Household …" at bounding box center [908, 147] width 119 height 21
select select "household_goods"
click at [850, 137] on select "Select Item Type Clothing Collectibles Of Value Electronics Firearms Household …" at bounding box center [908, 147] width 119 height 21
click at [854, 149] on icon "submit" at bounding box center [980, 147] width 9 height 9
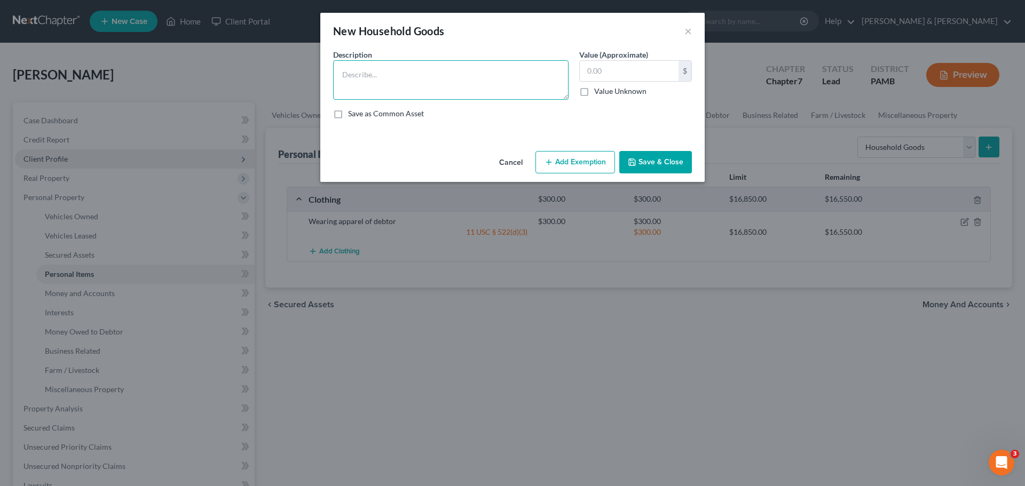
click at [486, 85] on textarea at bounding box center [450, 80] width 235 height 40
type textarea "Household goods - kitchen set ($300), living room items ($300), bed & dressers …"
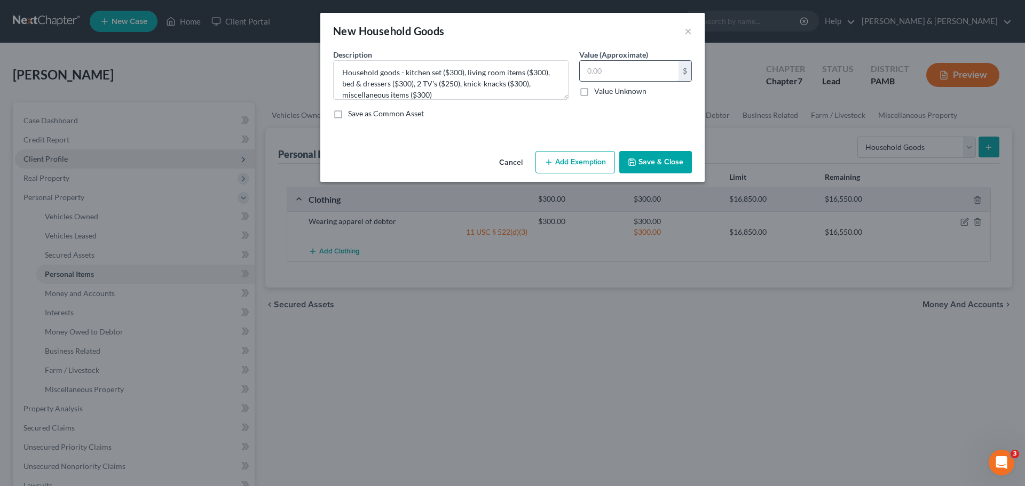
click at [597, 72] on input "text" at bounding box center [629, 71] width 99 height 20
type input "1,750.00"
click at [604, 166] on button "Add Exemption" at bounding box center [575, 162] width 80 height 22
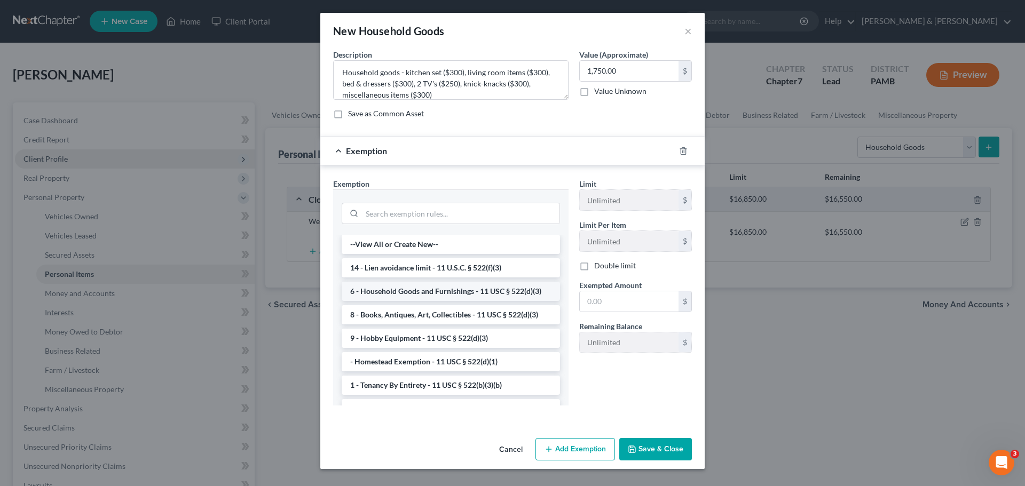
click at [500, 295] on li "6 - Household Goods and Furnishings - 11 USC § 522(d)(3)" at bounding box center [451, 291] width 218 height 19
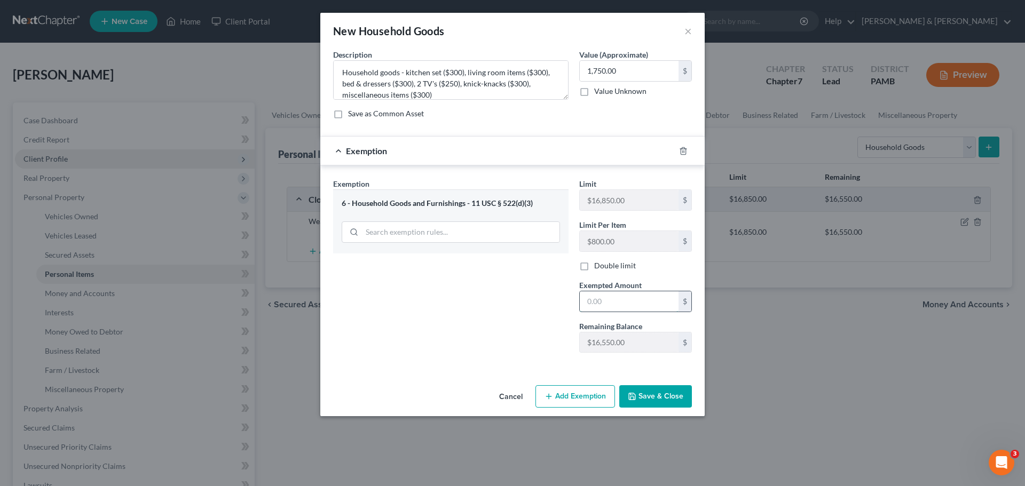
click at [605, 305] on input "text" at bounding box center [629, 302] width 99 height 20
type input "1,750.00"
click at [635, 390] on icon "button" at bounding box center [632, 396] width 6 height 6
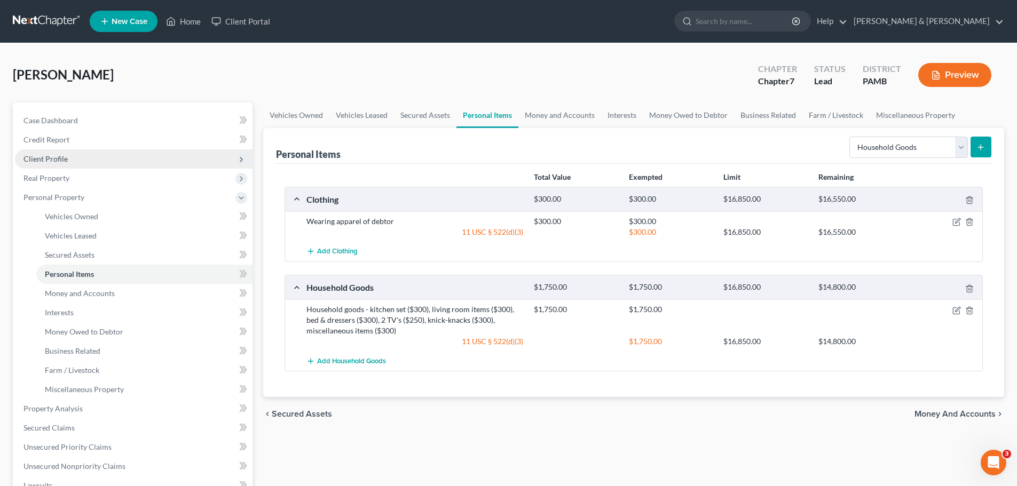
click at [854, 390] on span "Money and Accounts" at bounding box center [955, 414] width 81 height 9
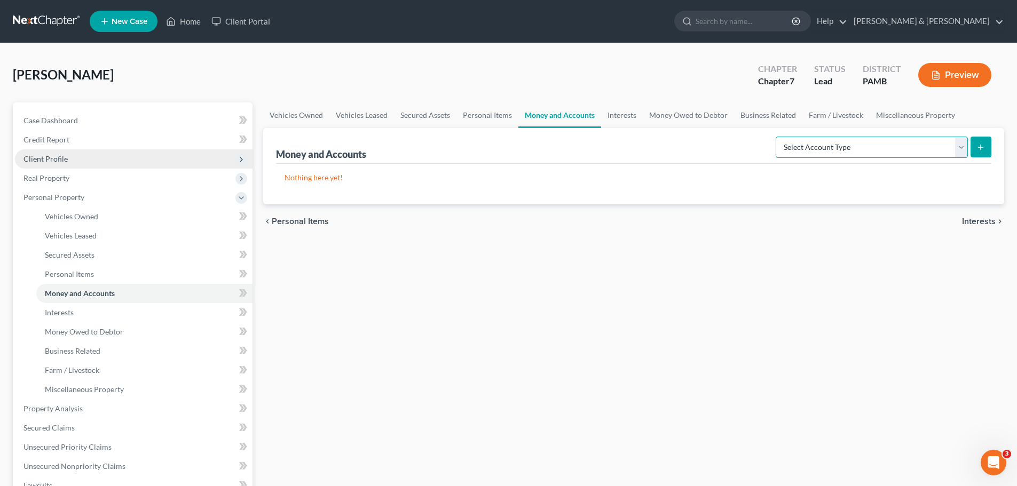
click at [854, 145] on select "Select Account Type Brokerage Cash on Hand Certificates of Deposit Checking Acc…" at bounding box center [872, 147] width 192 height 21
select select "checking"
click at [778, 137] on select "Select Account Type Brokerage Cash on Hand Certificates of Deposit Checking Acc…" at bounding box center [872, 147] width 192 height 21
click at [854, 145] on icon "submit" at bounding box center [980, 147] width 9 height 9
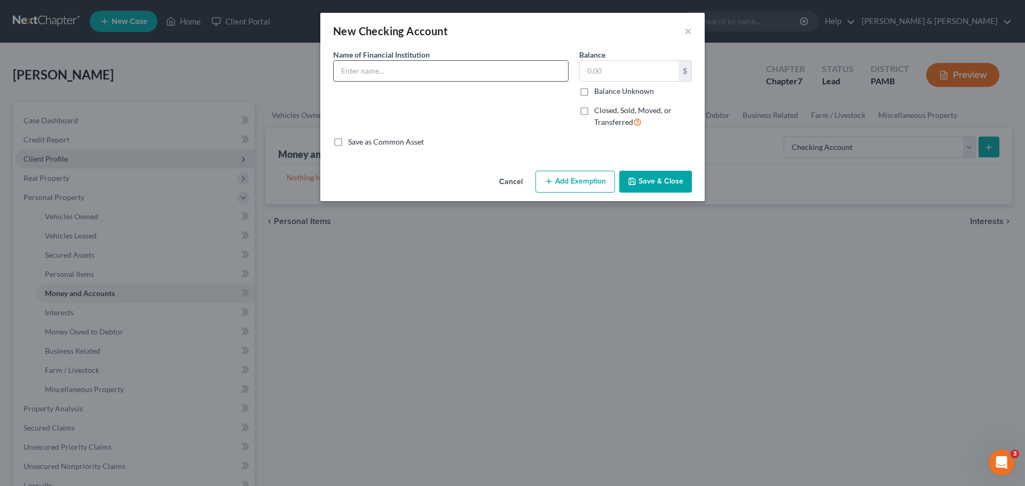
click at [547, 70] on input "text" at bounding box center [451, 71] width 234 height 20
type input "Fulton Bank"
click at [651, 76] on input "text" at bounding box center [629, 71] width 99 height 20
type input "10,000"
click at [593, 178] on button "Add Exemption" at bounding box center [575, 182] width 80 height 22
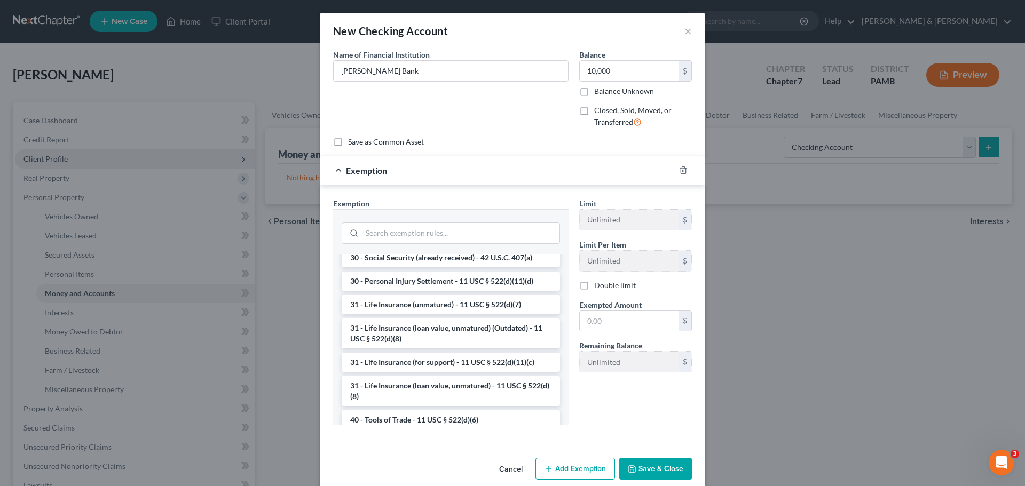
scroll to position [854, 0]
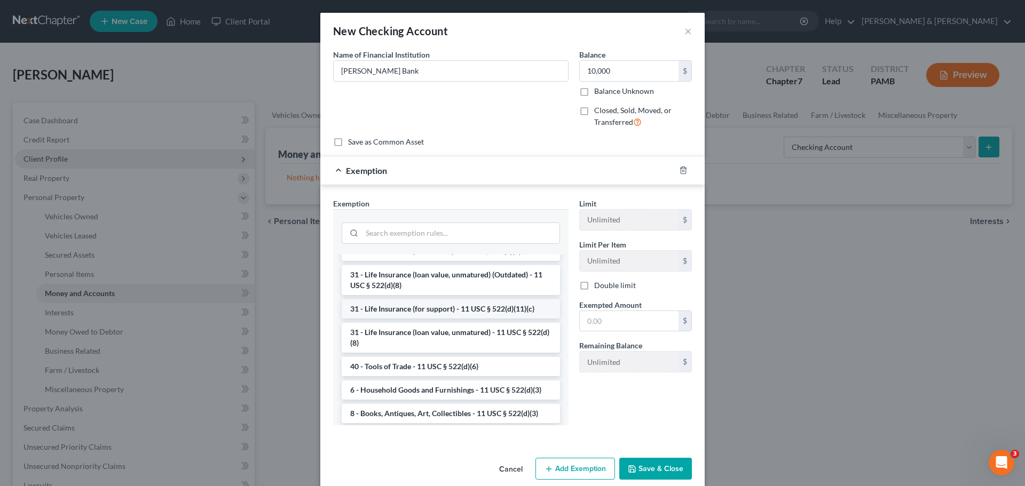
click at [495, 319] on li "31 - Life Insurance (for support) - 11 USC § 522(d)(11)(c)" at bounding box center [451, 309] width 218 height 19
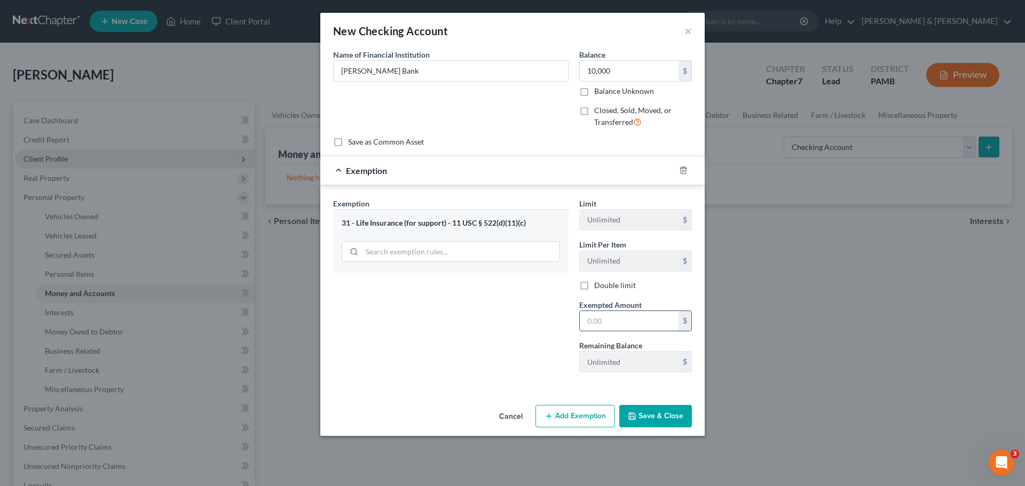
click at [609, 318] on input "text" at bounding box center [629, 321] width 99 height 20
type input "10,000"
click at [643, 390] on button "Save & Close" at bounding box center [655, 416] width 73 height 22
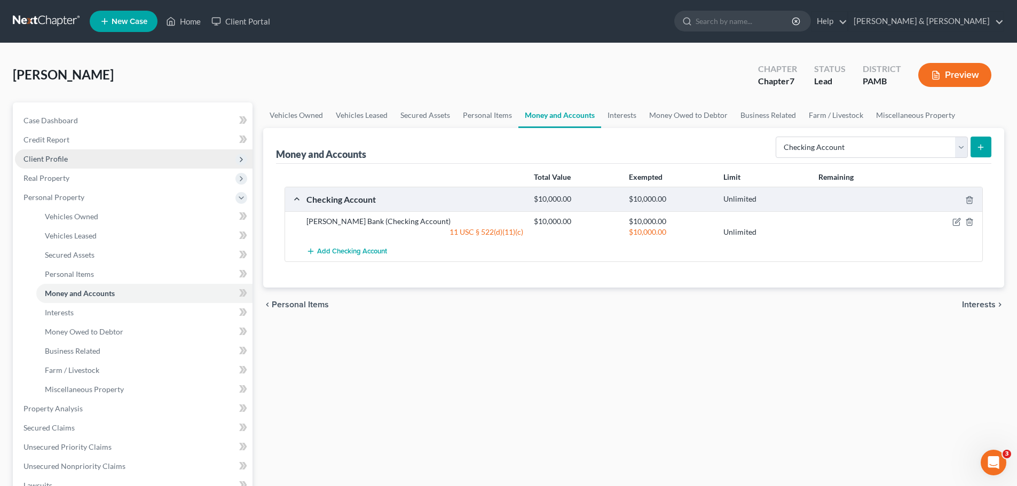
click at [854, 145] on icon "submit" at bounding box center [980, 147] width 9 height 9
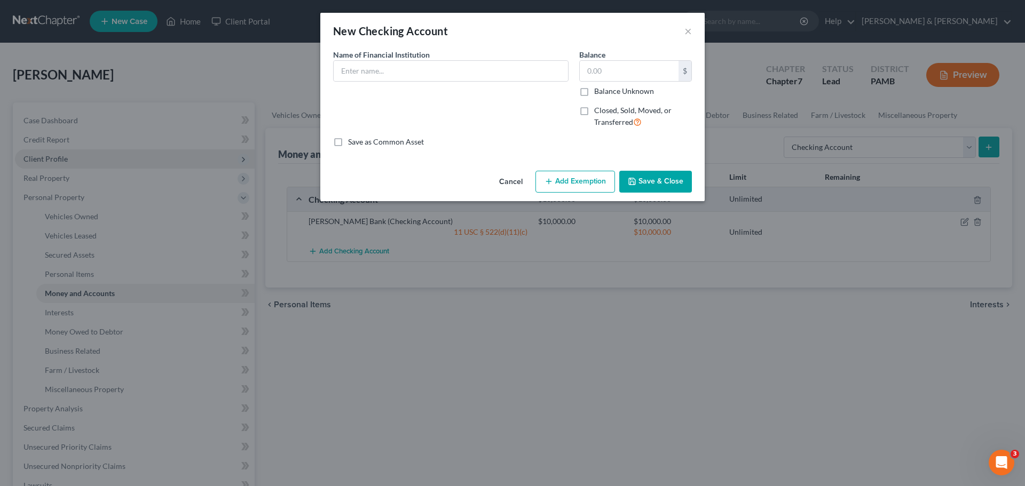
click at [854, 390] on div "New Checking Account × An exemption set must first be selected from the Filing …" at bounding box center [512, 243] width 1025 height 486
click at [499, 178] on button "Cancel" at bounding box center [511, 182] width 41 height 21
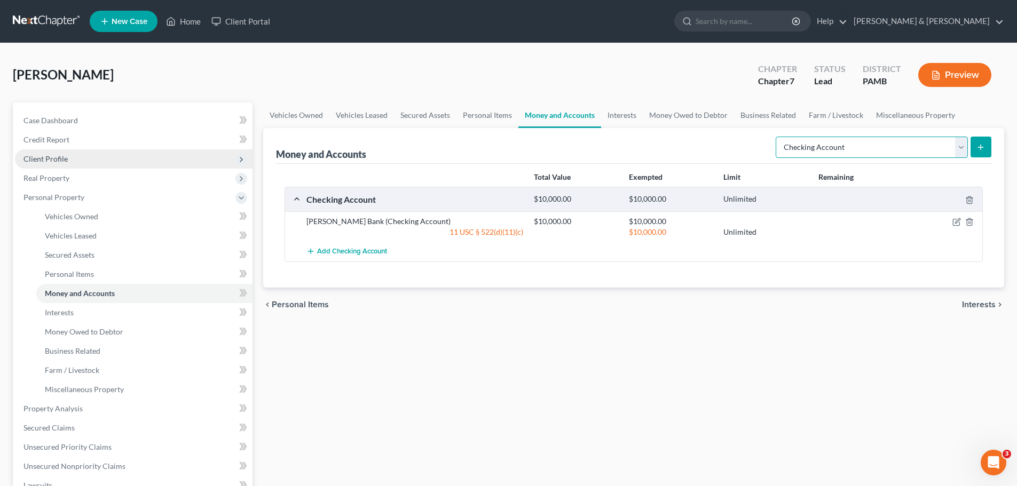
click at [854, 142] on select "Select Account Type Brokerage Cash on Hand Certificates of Deposit Checking Acc…" at bounding box center [872, 147] width 192 height 21
select select "savings"
click at [778, 137] on select "Select Account Type Brokerage Cash on Hand Certificates of Deposit Checking Acc…" at bounding box center [872, 147] width 192 height 21
click at [854, 146] on icon "submit" at bounding box center [980, 147] width 9 height 9
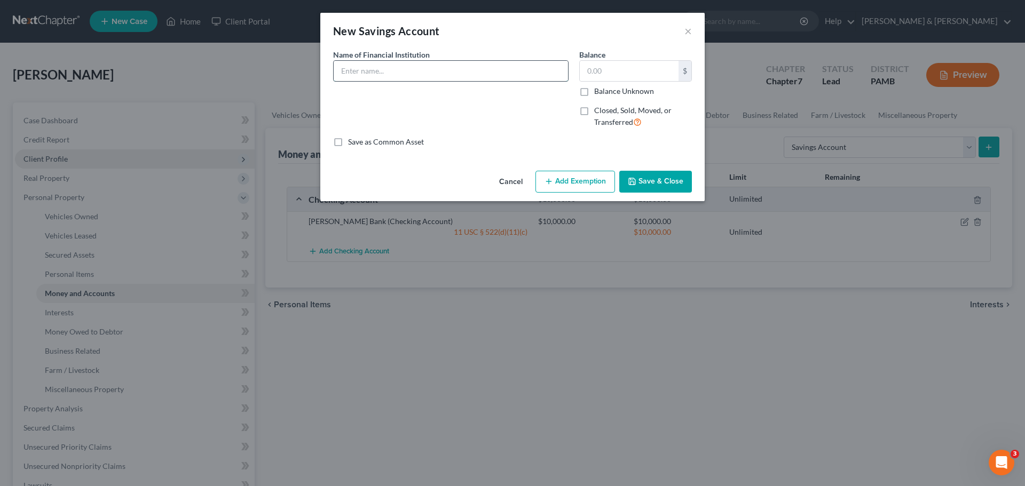
click at [552, 71] on input "text" at bounding box center [451, 71] width 234 height 20
type input "Fulton Bank"
type input "1,000.00"
click at [563, 178] on button "Add Exemption" at bounding box center [575, 182] width 80 height 22
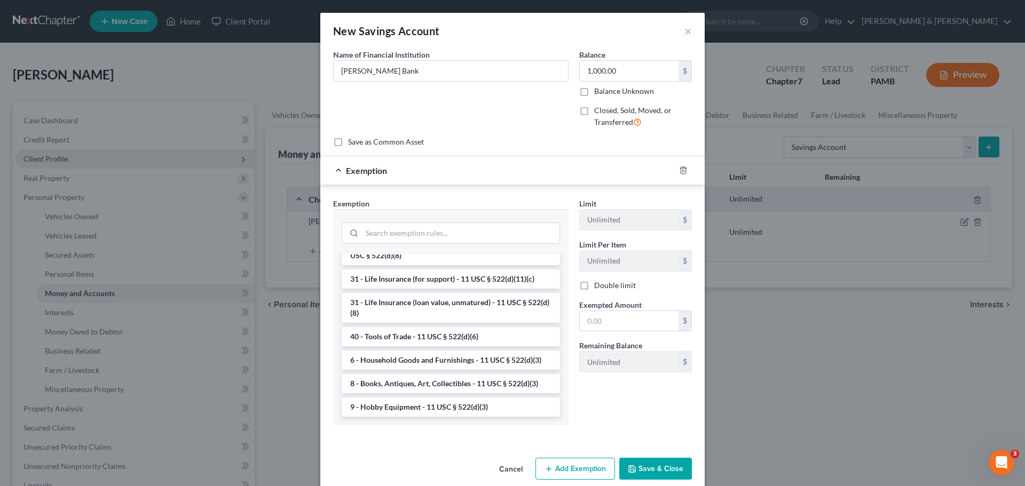
scroll to position [916, 0]
click at [496, 277] on li "31 - Life Insurance (for support) - 11 USC § 522(d)(11)(c)" at bounding box center [451, 279] width 218 height 19
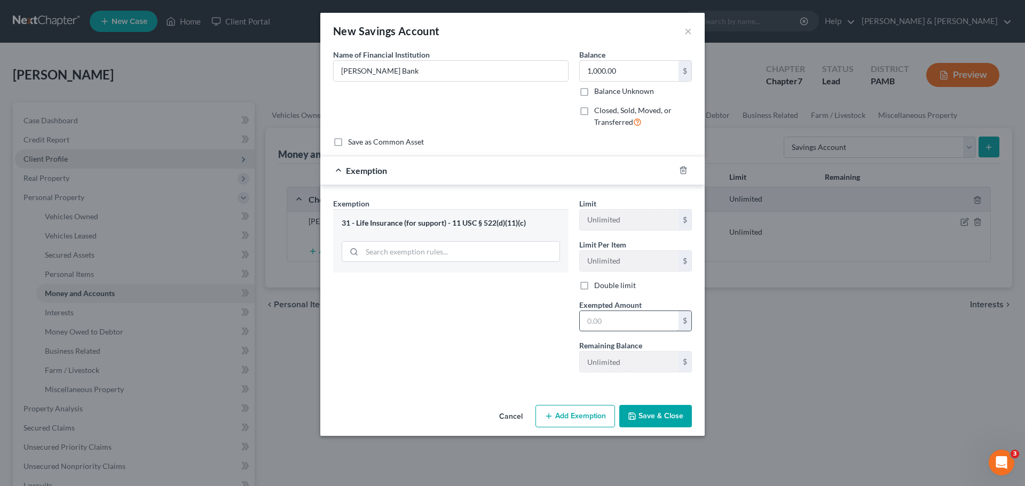
click at [641, 325] on input "text" at bounding box center [629, 321] width 99 height 20
type input "1,000.00"
click at [659, 390] on button "Save & Close" at bounding box center [655, 416] width 73 height 22
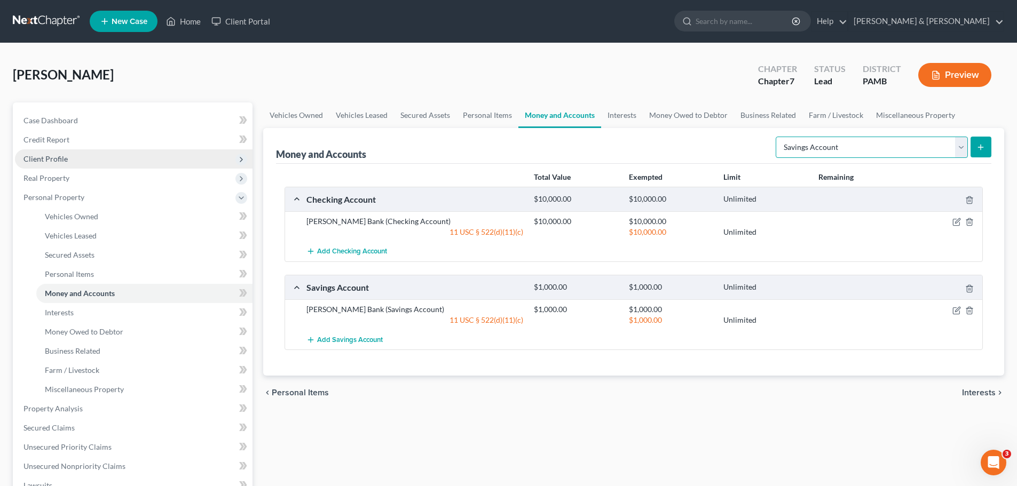
click at [854, 150] on select "Select Account Type Brokerage Cash on Hand Certificates of Deposit Checking Acc…" at bounding box center [872, 147] width 192 height 21
select select "cash_on_hand"
click at [778, 137] on select "Select Account Type Brokerage Cash on Hand Certificates of Deposit Checking Acc…" at bounding box center [872, 147] width 192 height 21
click at [854, 143] on button "submit" at bounding box center [981, 147] width 21 height 21
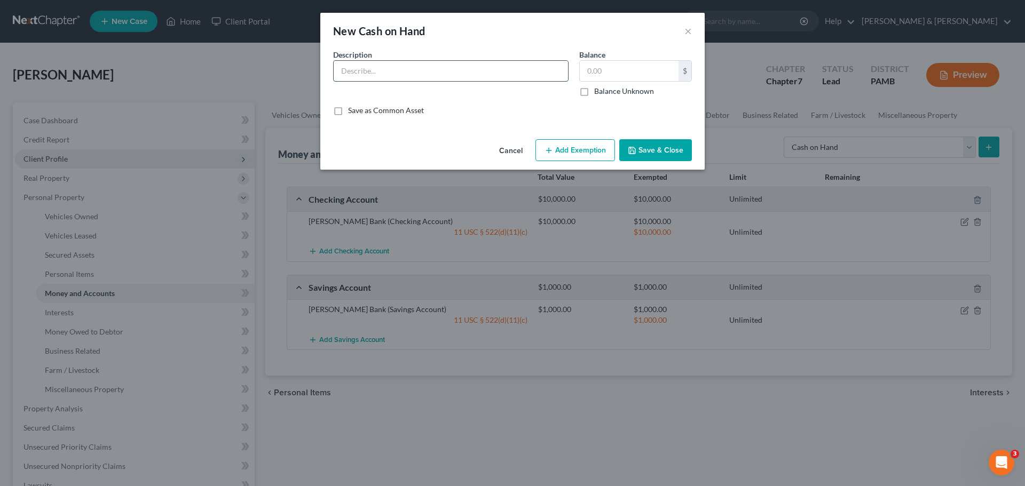
click at [508, 72] on input "text" at bounding box center [451, 71] width 234 height 20
type input "Cash"
type input "2,500.00"
click at [554, 143] on button "Add Exemption" at bounding box center [575, 150] width 80 height 22
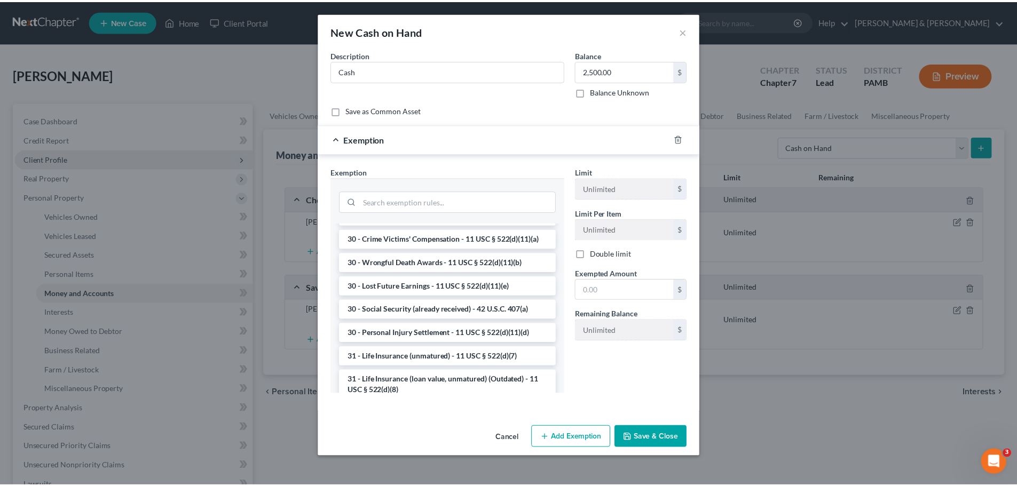
scroll to position [893, 0]
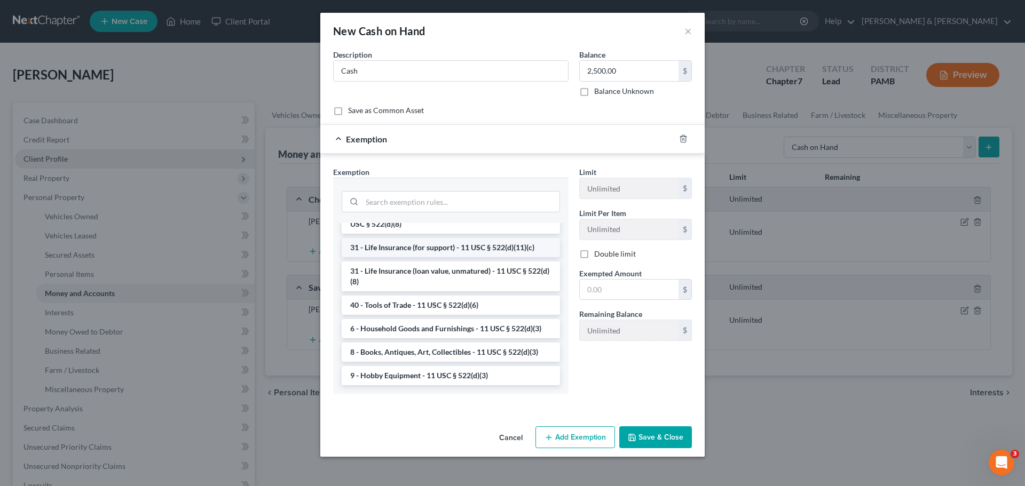
click at [502, 248] on li "31 - Life Insurance (for support) - 11 USC § 522(d)(11)(c)" at bounding box center [451, 247] width 218 height 19
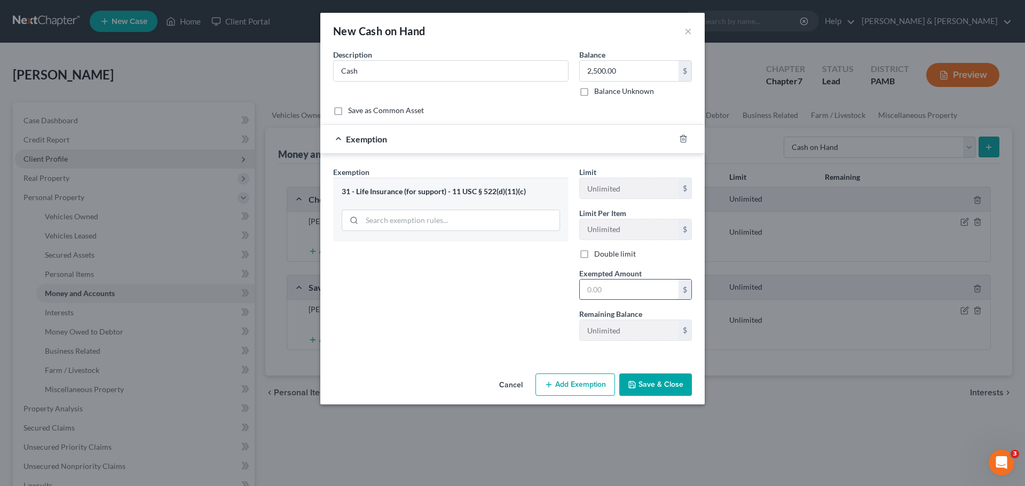
click at [621, 290] on input "text" at bounding box center [629, 290] width 99 height 20
type input "2,500.00"
click at [639, 381] on button "Save & Close" at bounding box center [655, 385] width 73 height 22
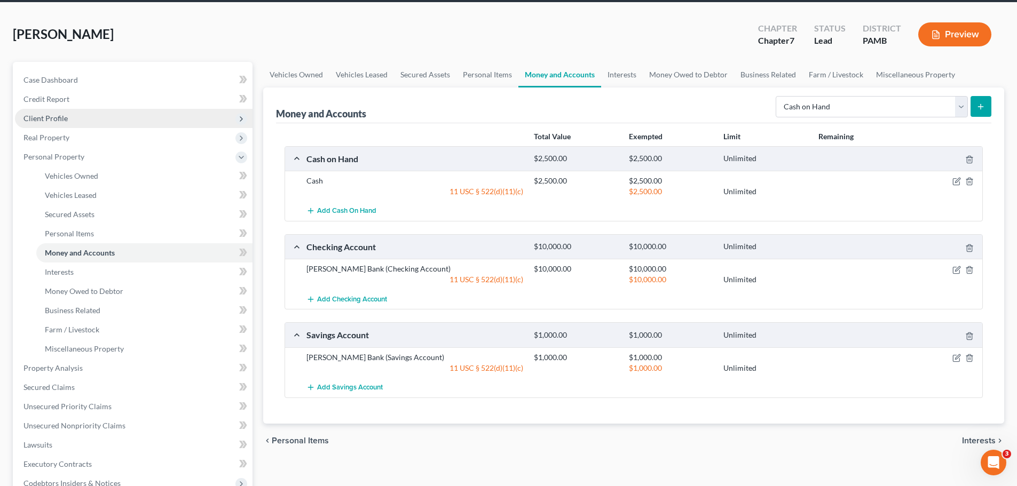
scroll to position [107, 0]
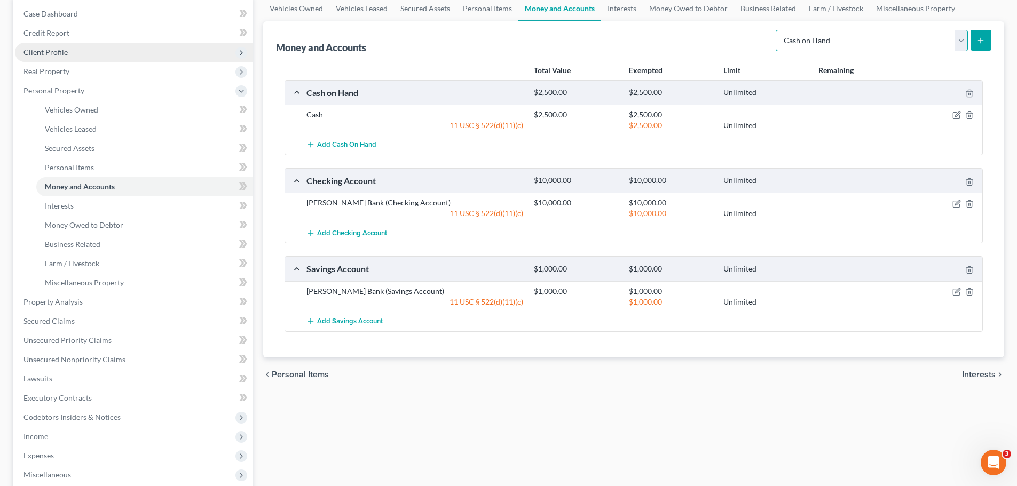
click at [854, 42] on select "Select Account Type Brokerage Cash on Hand Certificates of Deposit Checking Acc…" at bounding box center [872, 40] width 192 height 21
click at [854, 390] on div "Vehicles Owned Vehicles Leased Secured Assets Personal Items Money and Accounts…" at bounding box center [634, 304] width 752 height 617
click at [854, 374] on span "Interests" at bounding box center [979, 375] width 34 height 9
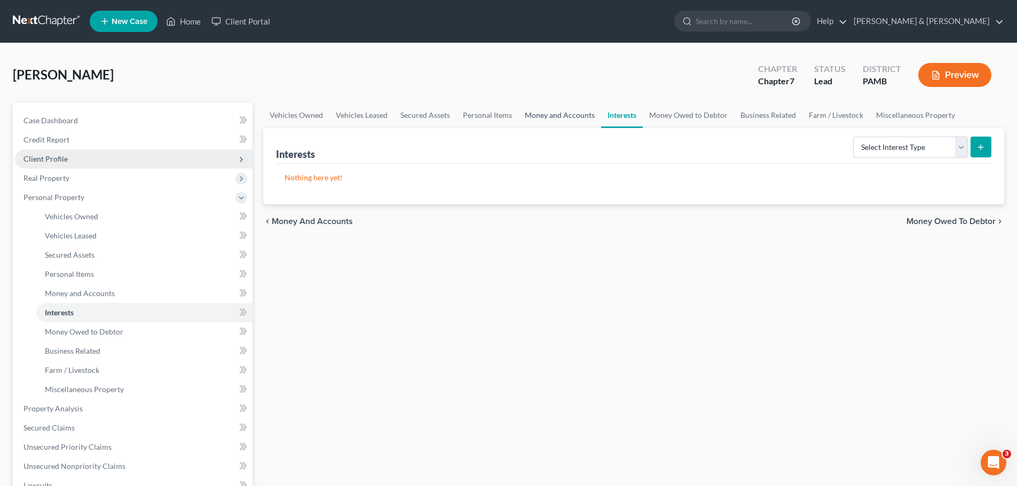
click at [574, 111] on link "Money and Accounts" at bounding box center [559, 116] width 83 height 26
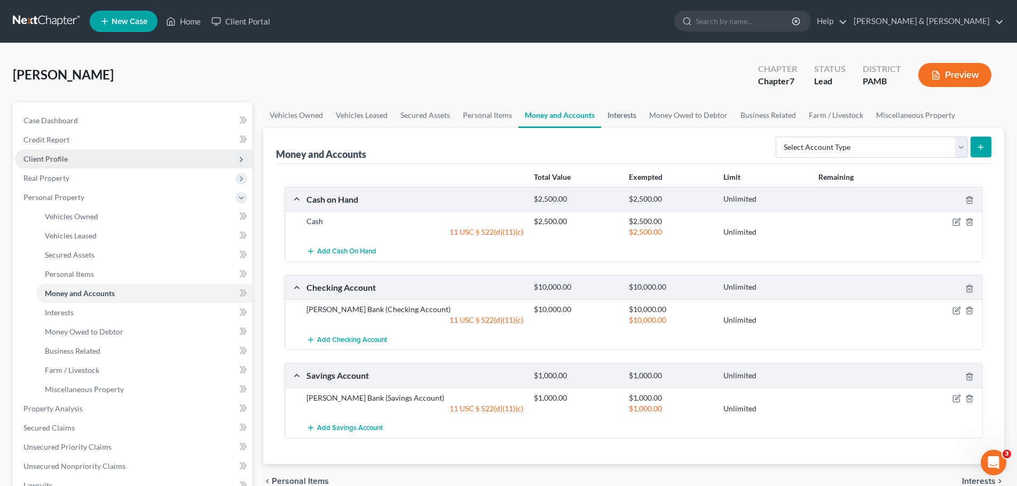
click at [623, 115] on link "Interests" at bounding box center [622, 116] width 42 height 26
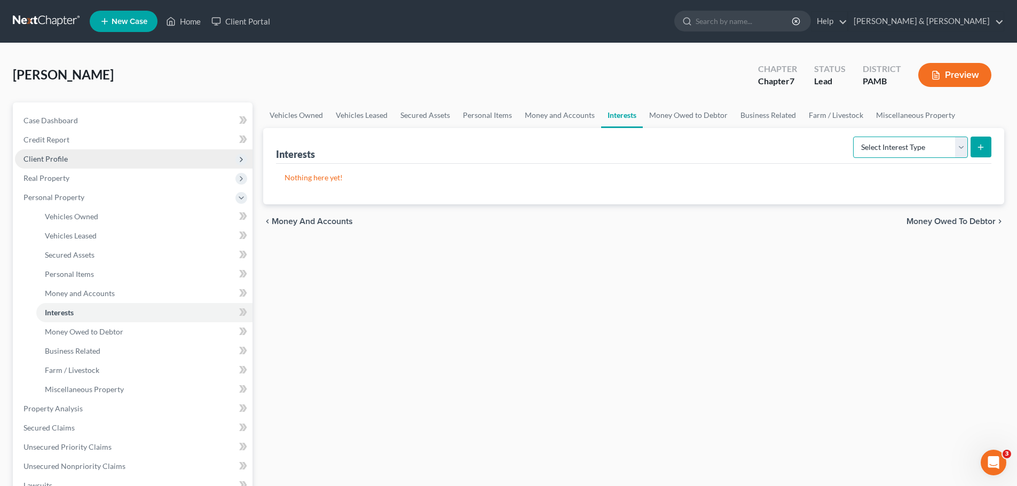
click at [854, 146] on select "Select Interest Type 401K Annuity Bond Education IRA Government Bond Government…" at bounding box center [910, 147] width 115 height 21
select select "term_life_insurance"
click at [854, 137] on select "Select Interest Type 401K Annuity Bond Education IRA Government Bond Government…" at bounding box center [910, 147] width 115 height 21
click at [854, 147] on icon "submit" at bounding box center [980, 147] width 9 height 9
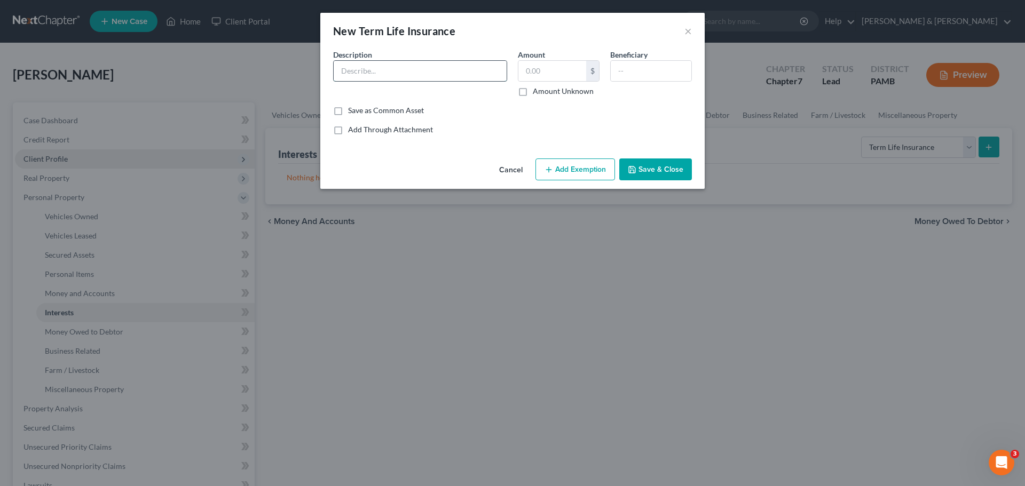
click at [422, 70] on input "text" at bounding box center [420, 71] width 173 height 20
type input "Prudential term insurance policy proceeds received by debtor from death of husb…"
